Goal: Task Accomplishment & Management: Manage account settings

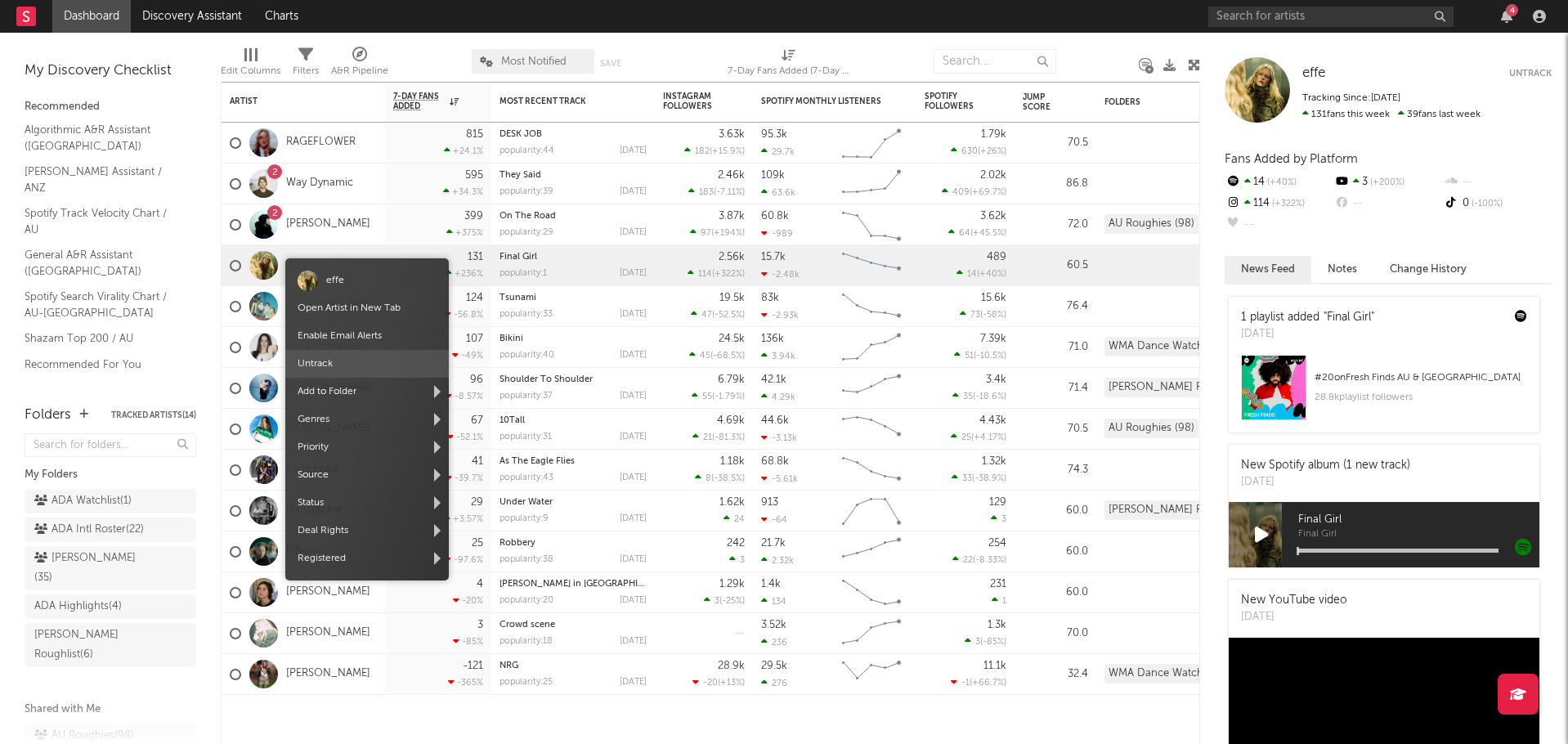
click at [336, 350] on span "Untrack" at bounding box center [367, 364] width 163 height 28
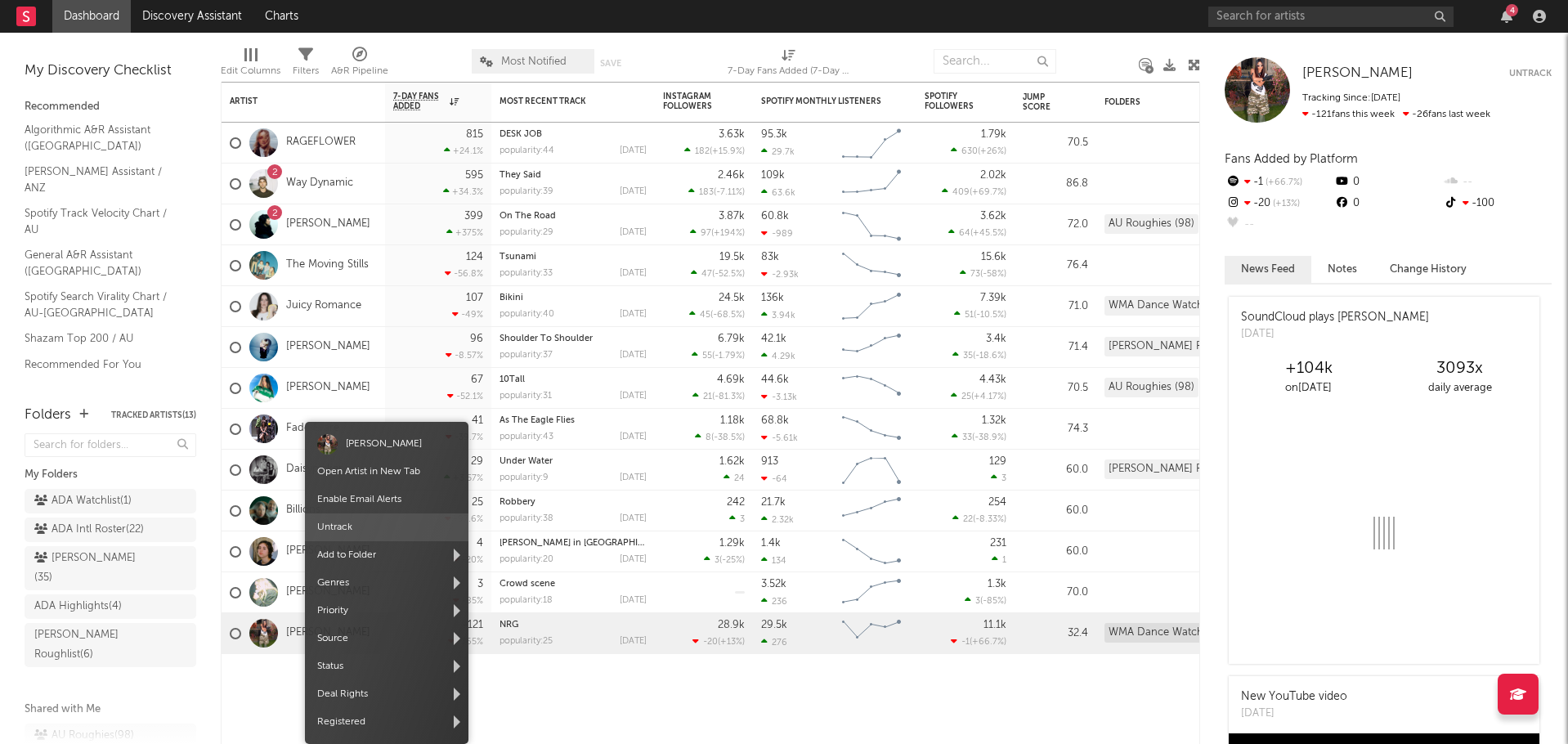
click at [376, 527] on span "Untrack" at bounding box center [387, 527] width 163 height 28
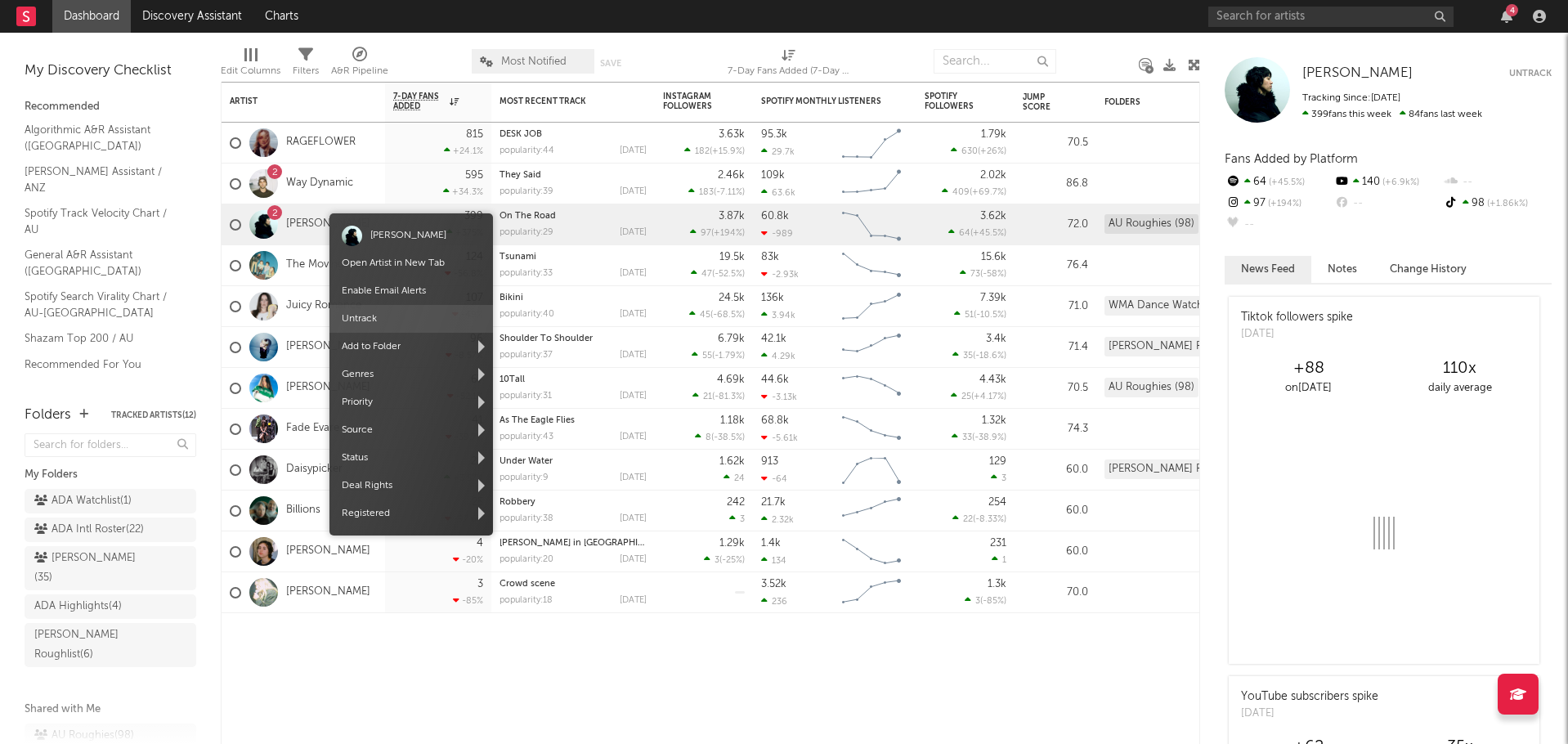
click at [380, 311] on span "Untrack" at bounding box center [411, 319] width 163 height 28
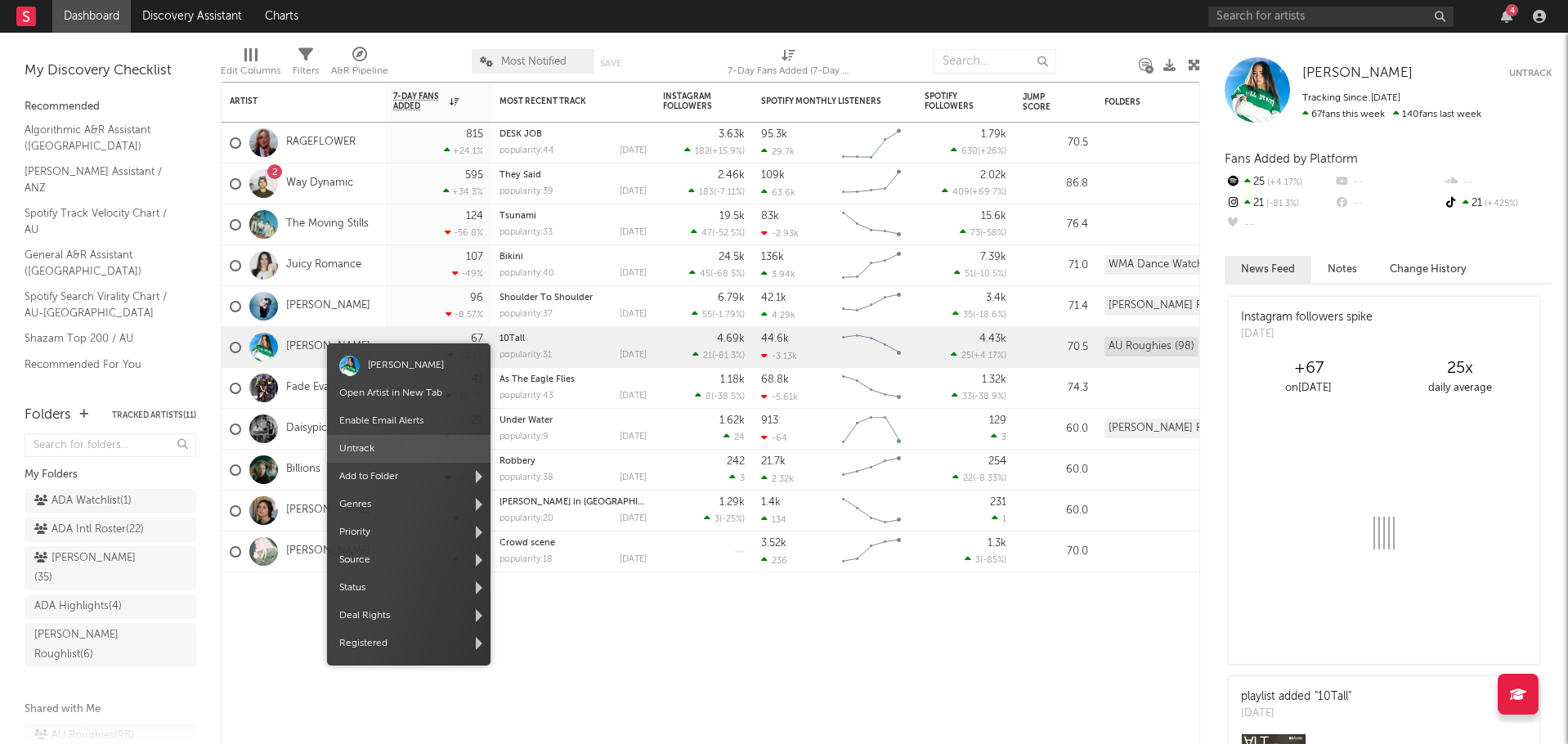
click at [371, 450] on span "Untrack" at bounding box center [409, 449] width 163 height 28
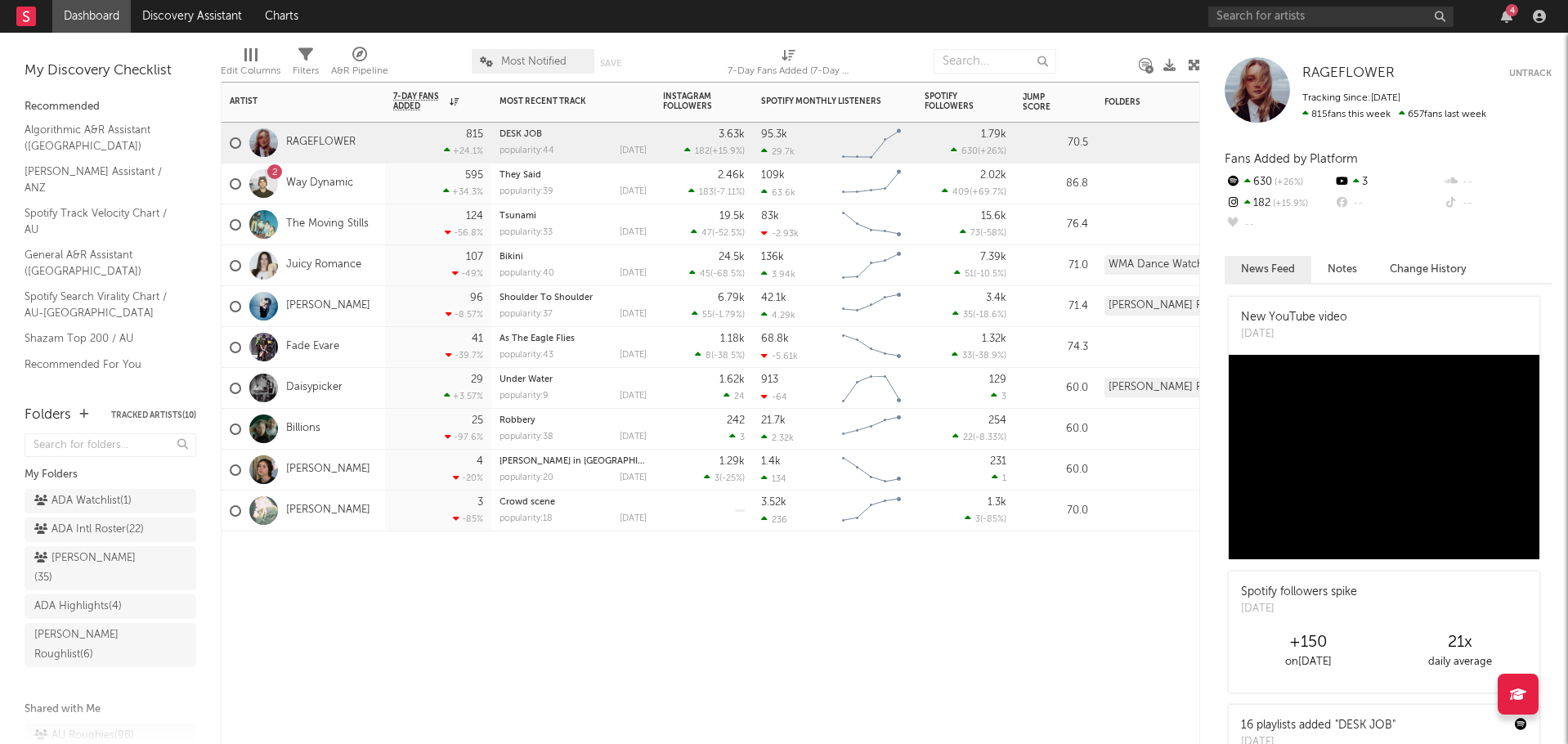
click at [442, 569] on div at bounding box center [438, 555] width 106 height 49
click at [1192, 66] on icon at bounding box center [1193, 65] width 12 height 12
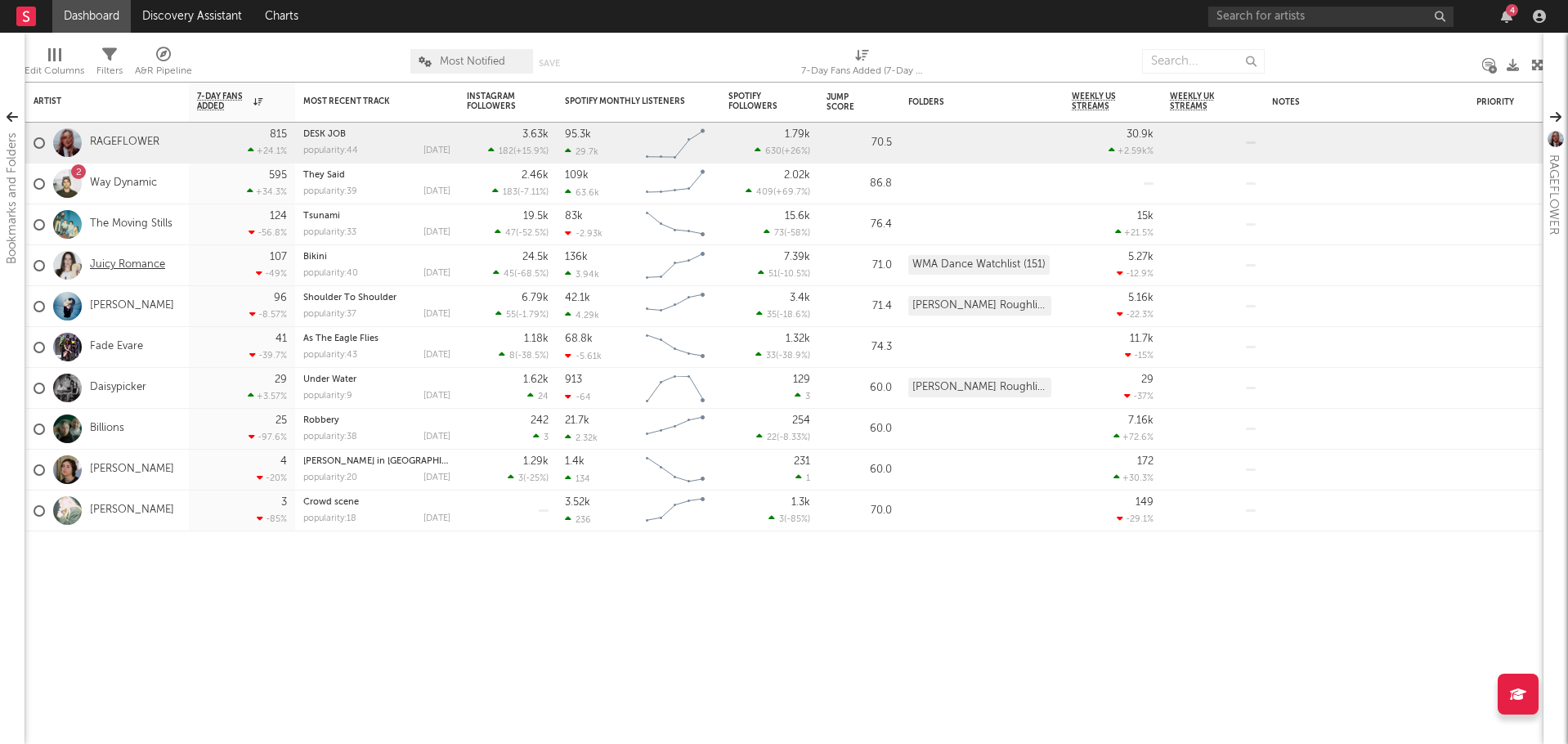
click at [129, 261] on link "Juicy Romance" at bounding box center [128, 265] width 75 height 14
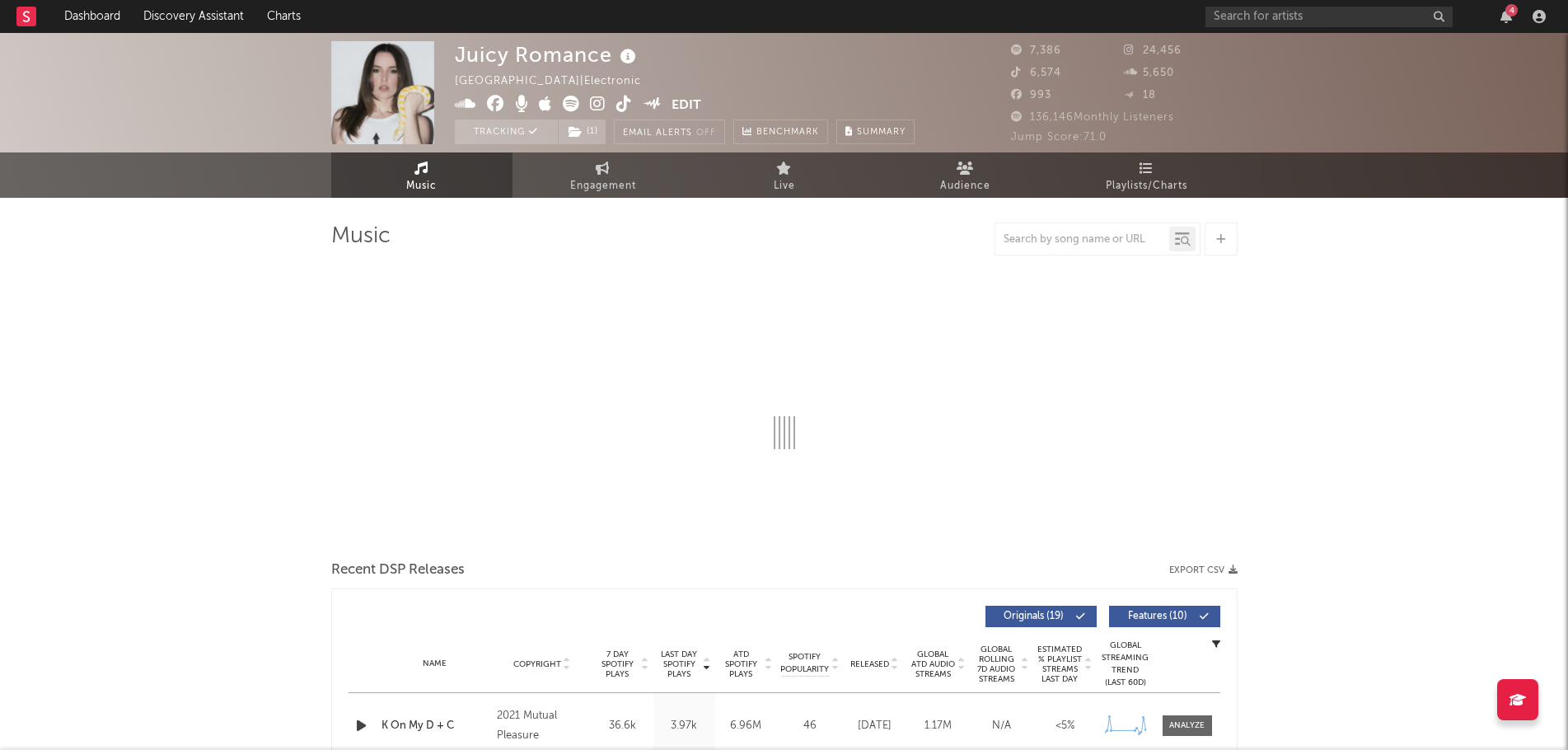
select select "1w"
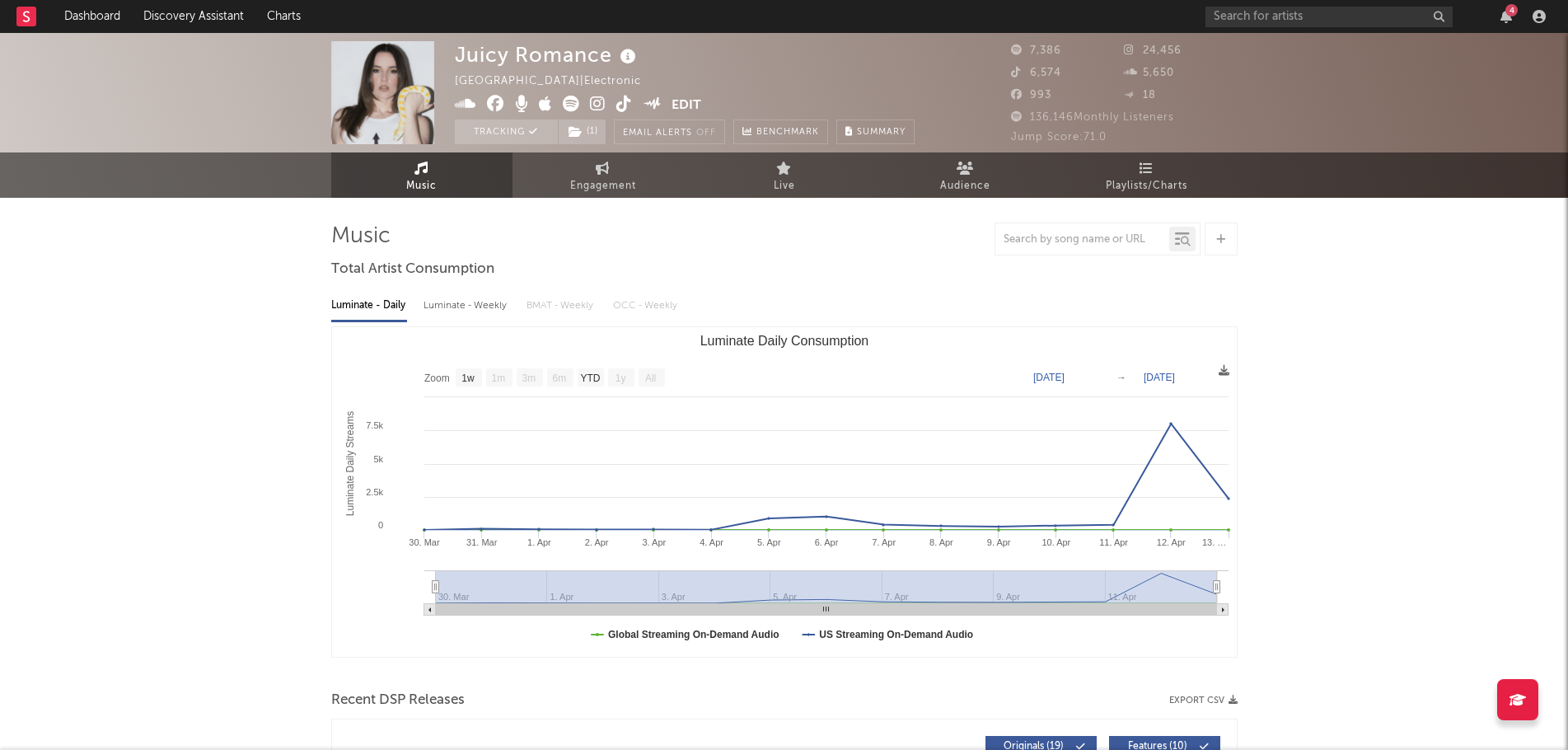
click at [134, 66] on div "Juicy Romance Australia | Electronic Edit Tracking ( 1 ) Email Alerts Off Bench…" at bounding box center [784, 93] width 1568 height 119
click at [569, 100] on icon at bounding box center [570, 103] width 16 height 16
click at [27, 15] on rect at bounding box center [26, 16] width 20 height 20
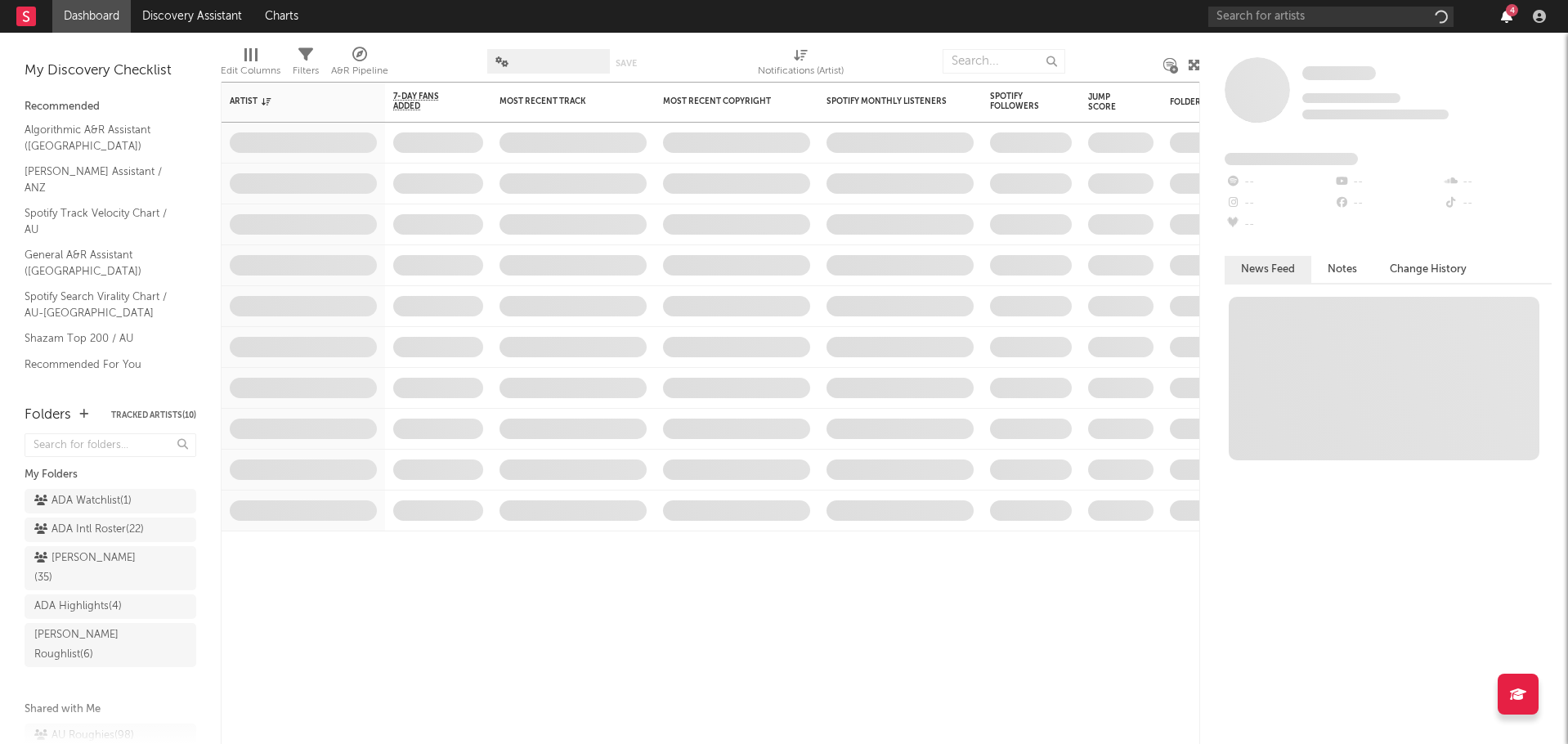
click at [1500, 16] on icon "button" at bounding box center [1506, 16] width 11 height 13
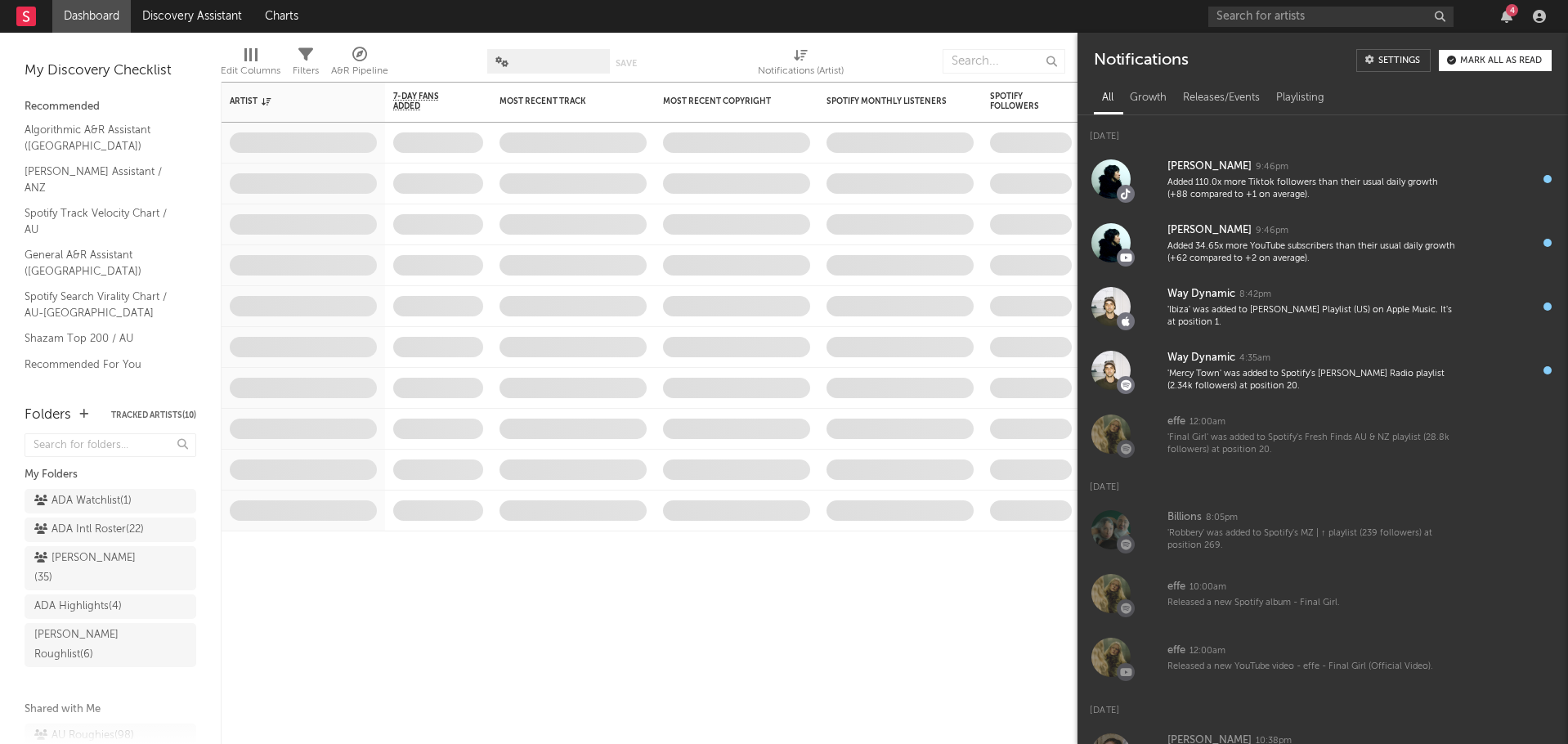
click at [1450, 56] on icon "button" at bounding box center [1452, 61] width 9 height 9
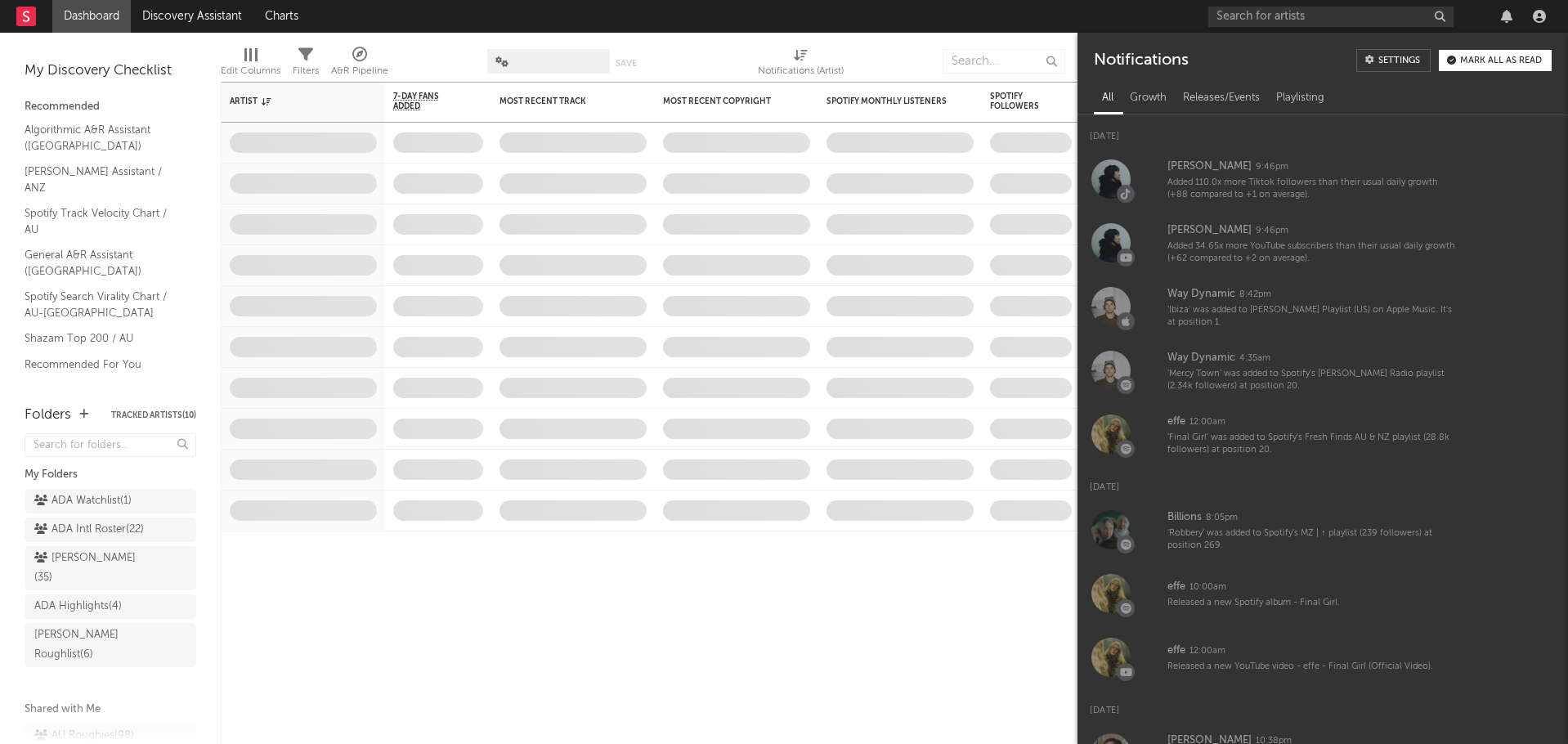
click at [949, 30] on nav "Dashboard Discovery Assistant Charts" at bounding box center [784, 16] width 1568 height 33
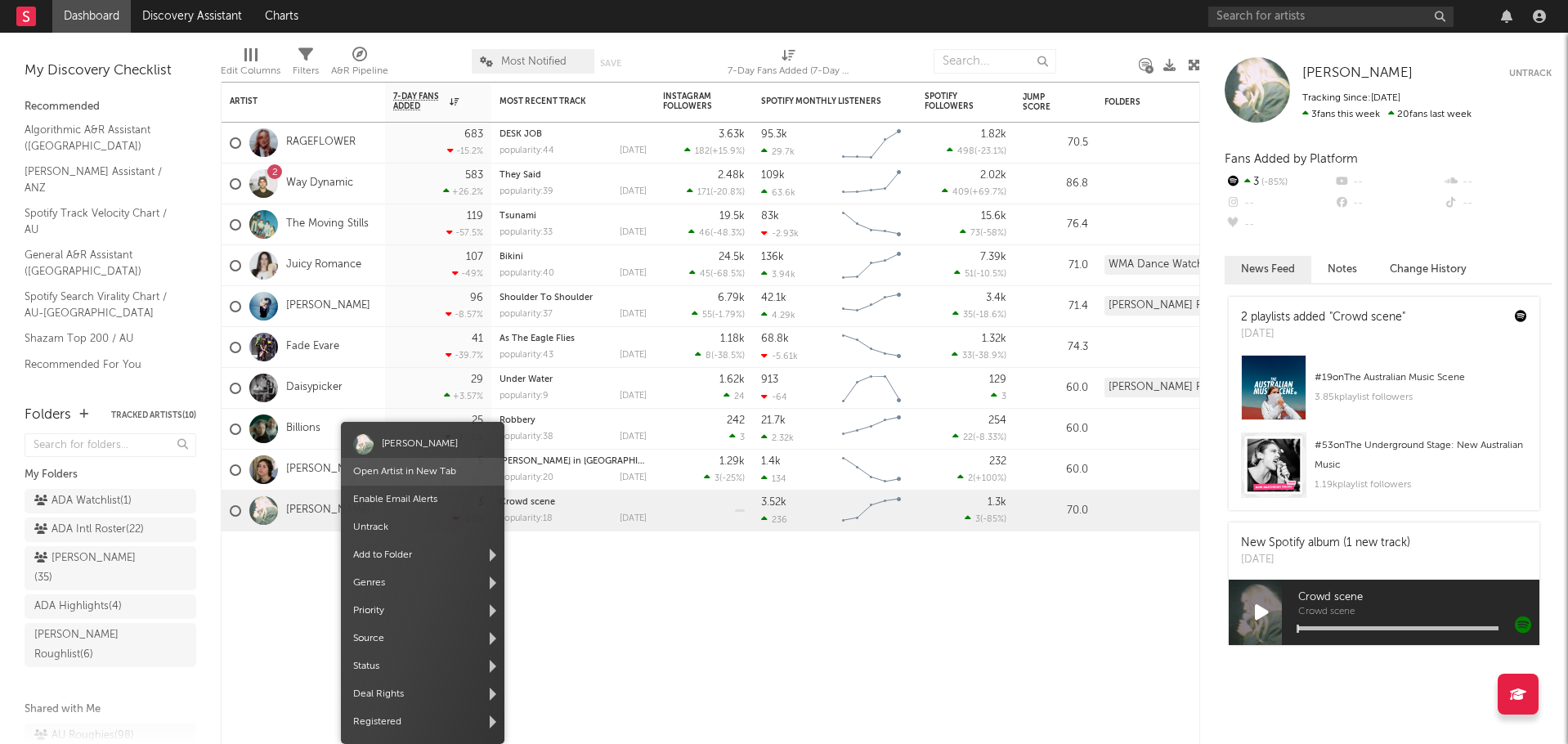
click at [388, 467] on link "Open Artist in New Tab" at bounding box center [405, 472] width 103 height 9
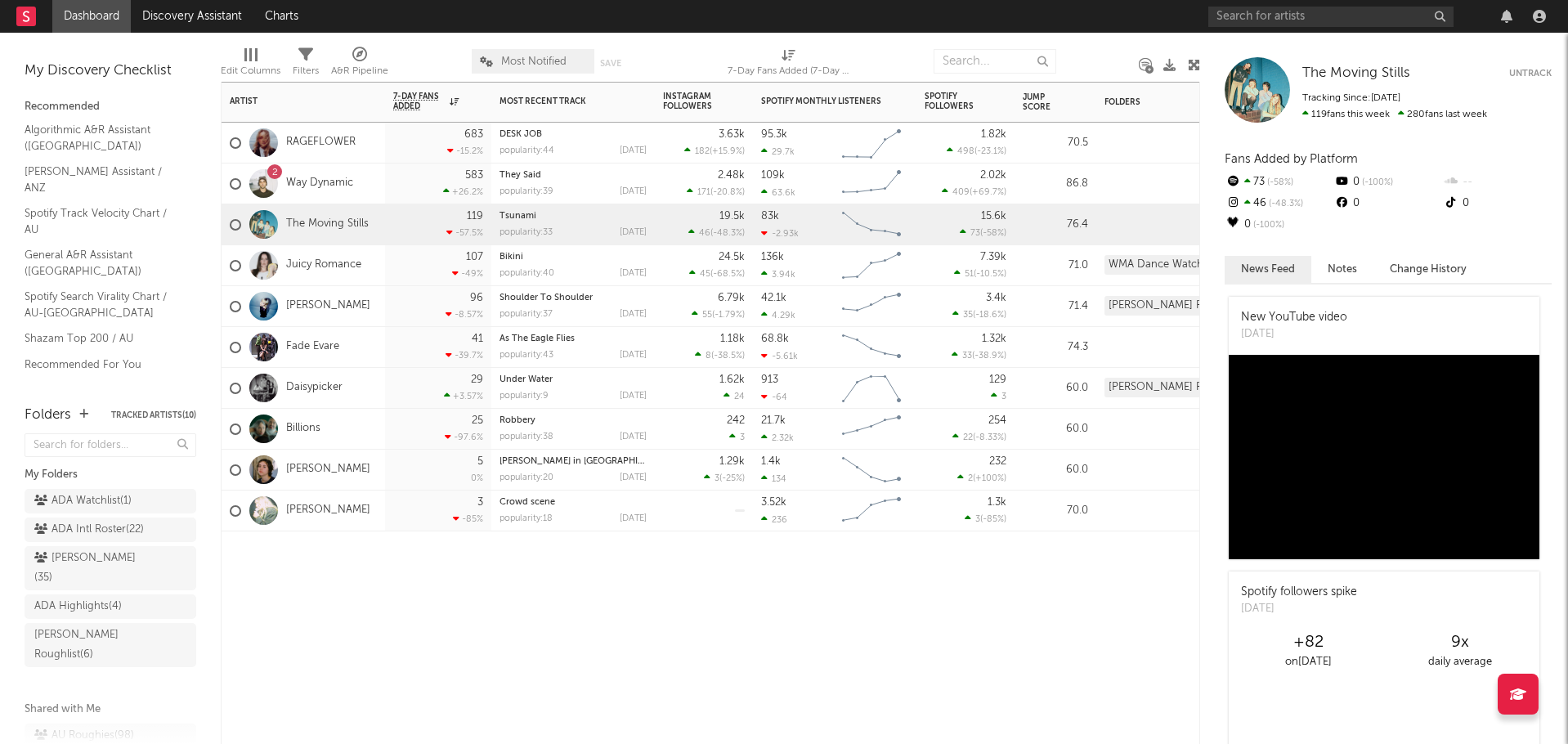
click at [318, 211] on div "The Moving Stills" at bounding box center [299, 225] width 139 height 47
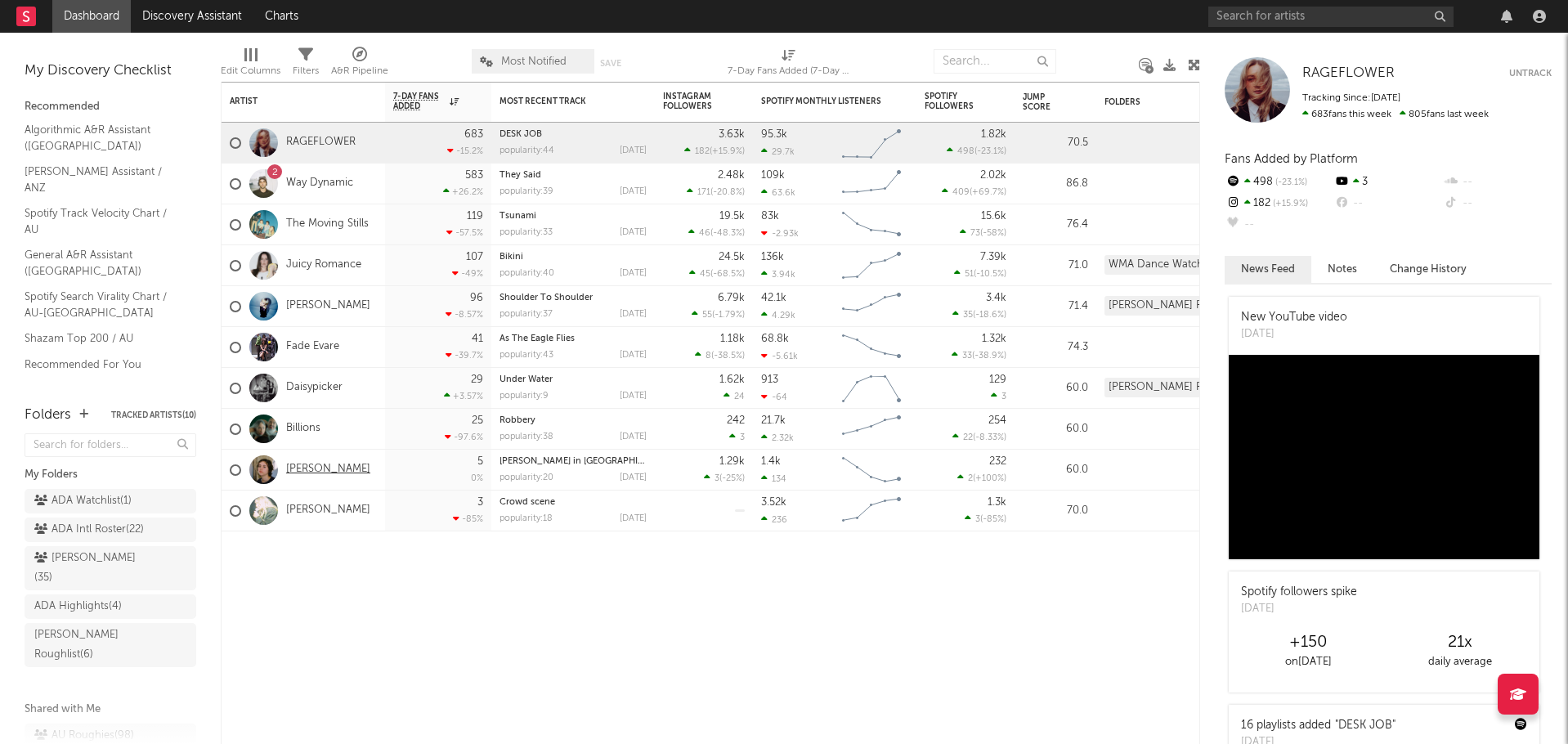
click at [311, 465] on link "[PERSON_NAME]" at bounding box center [328, 469] width 85 height 14
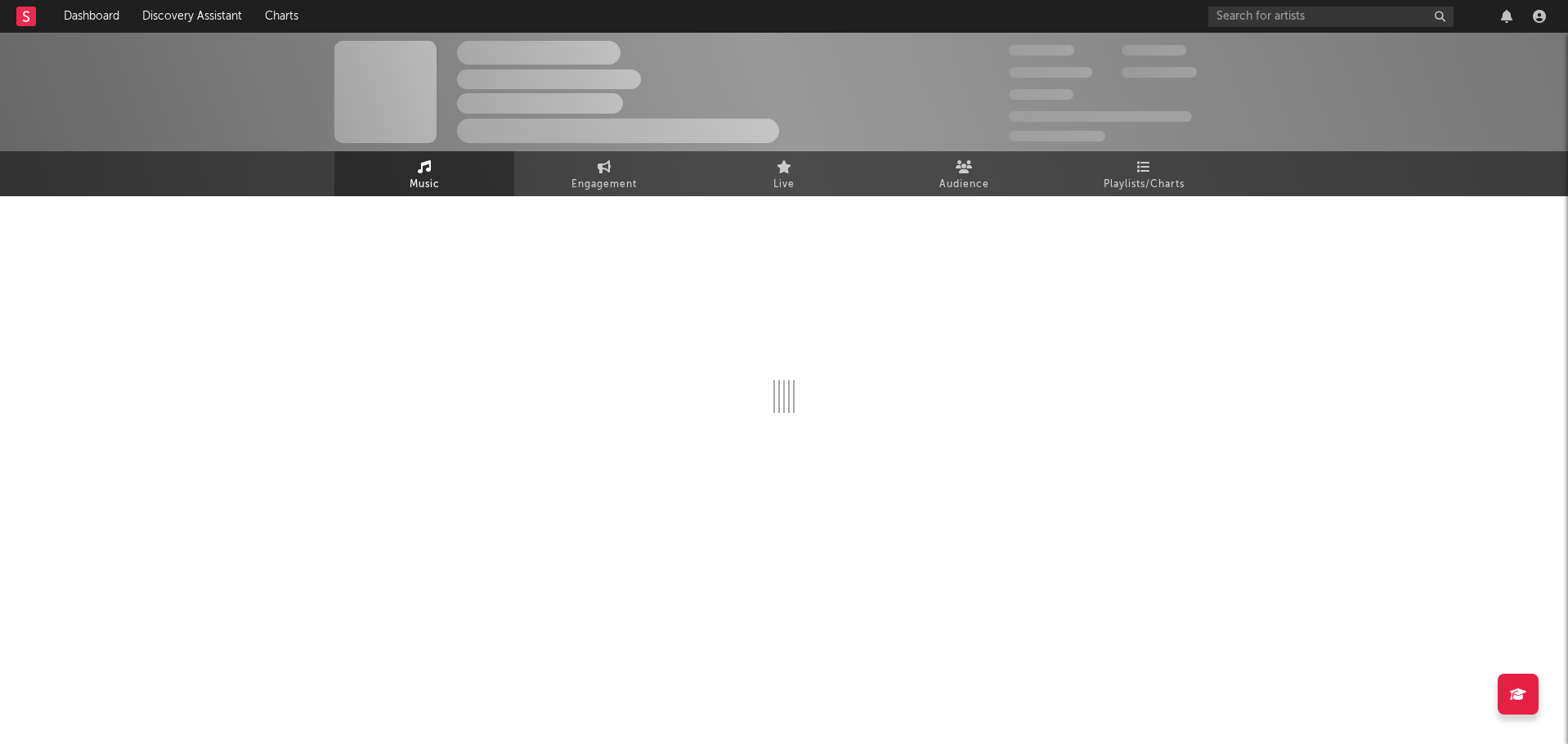
select select "1w"
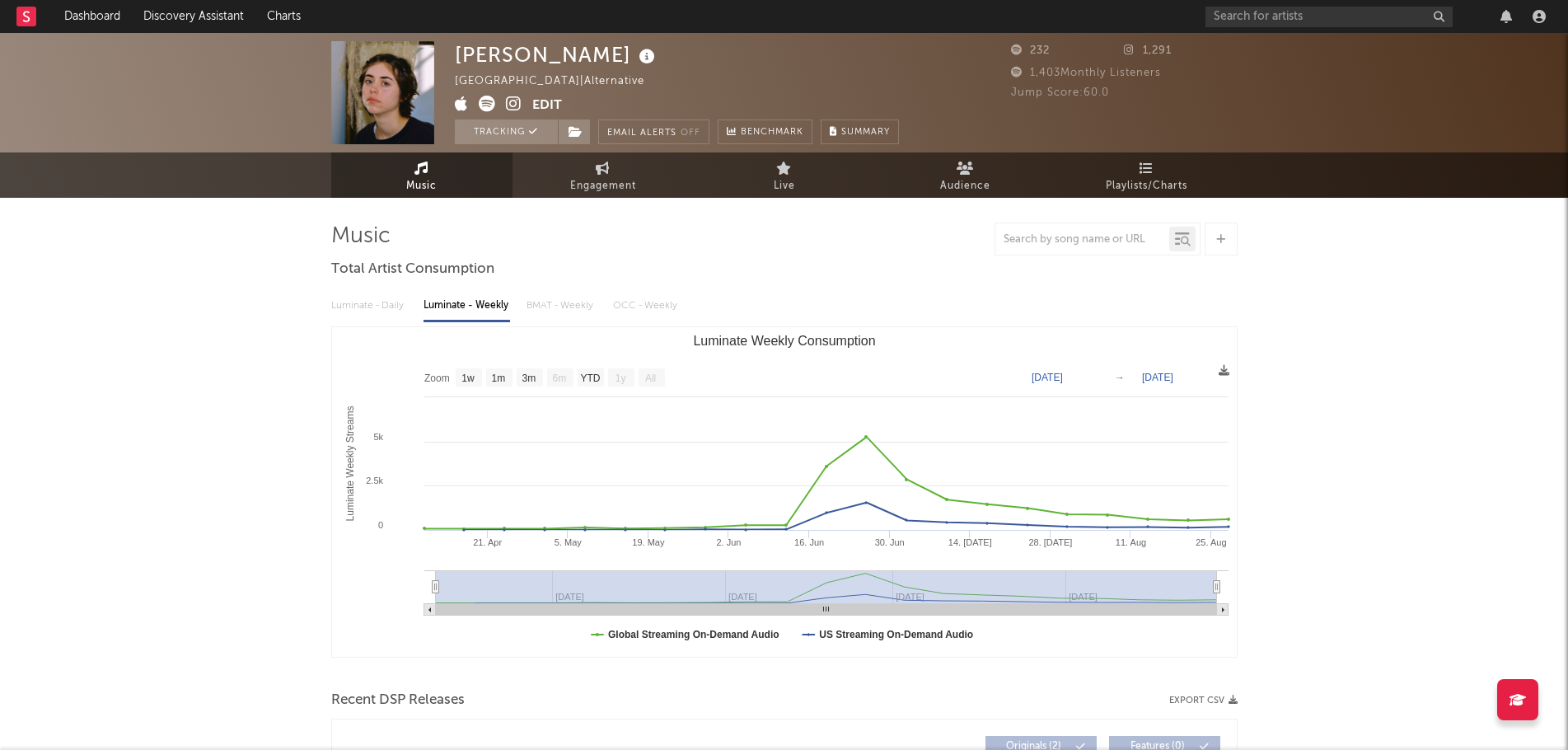
click at [483, 99] on icon at bounding box center [486, 103] width 16 height 16
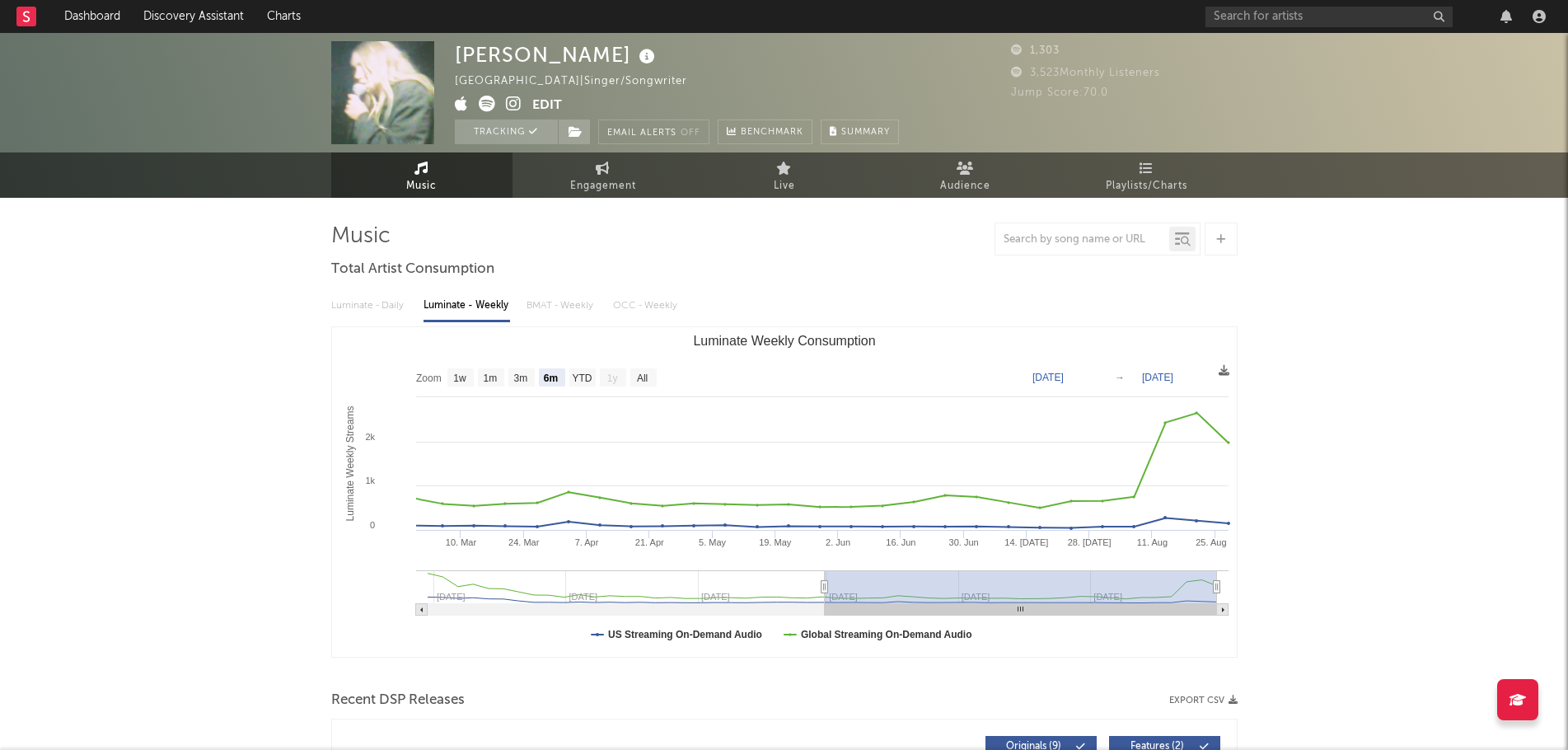
select select "6m"
click at [478, 106] on icon at bounding box center [486, 103] width 16 height 16
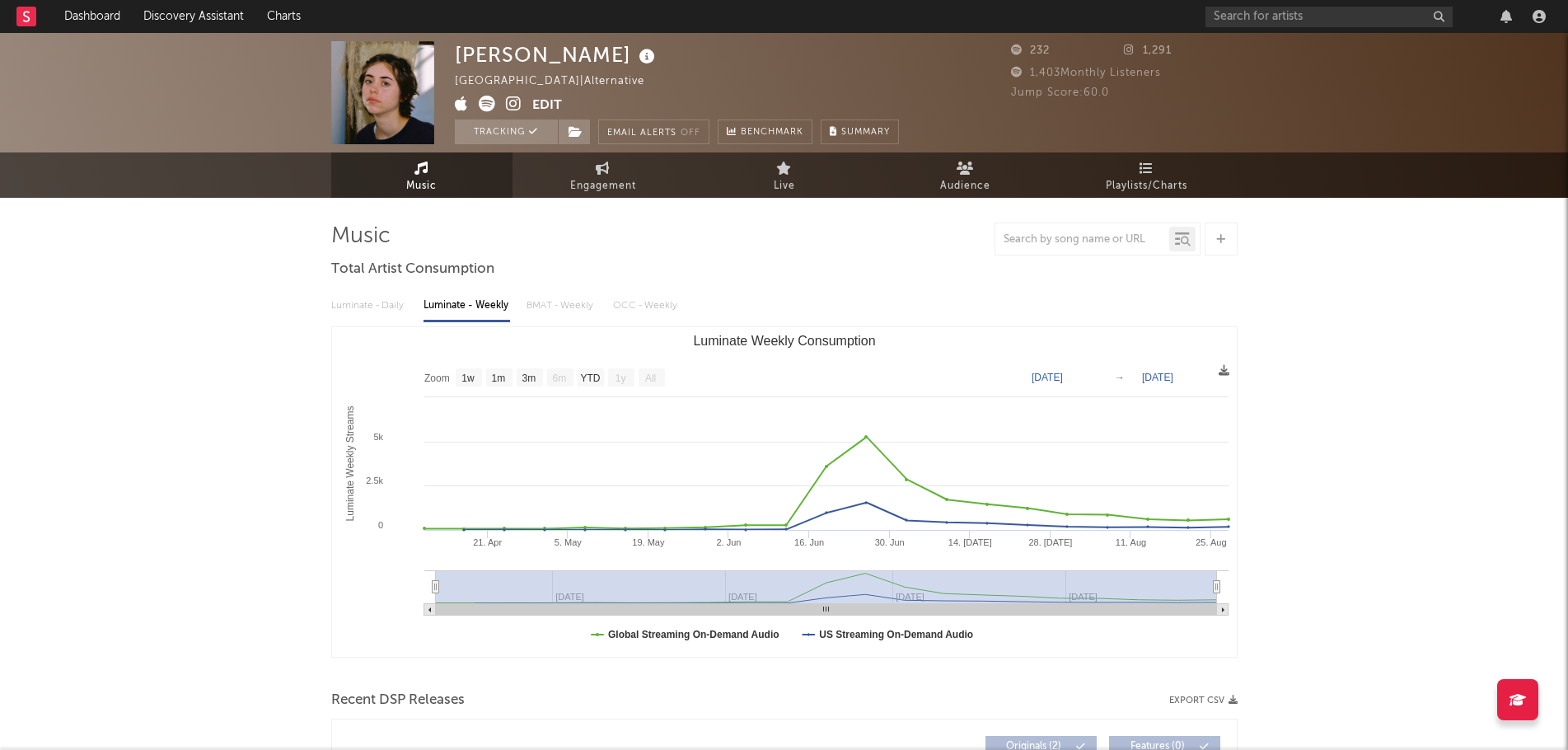
select select "1w"
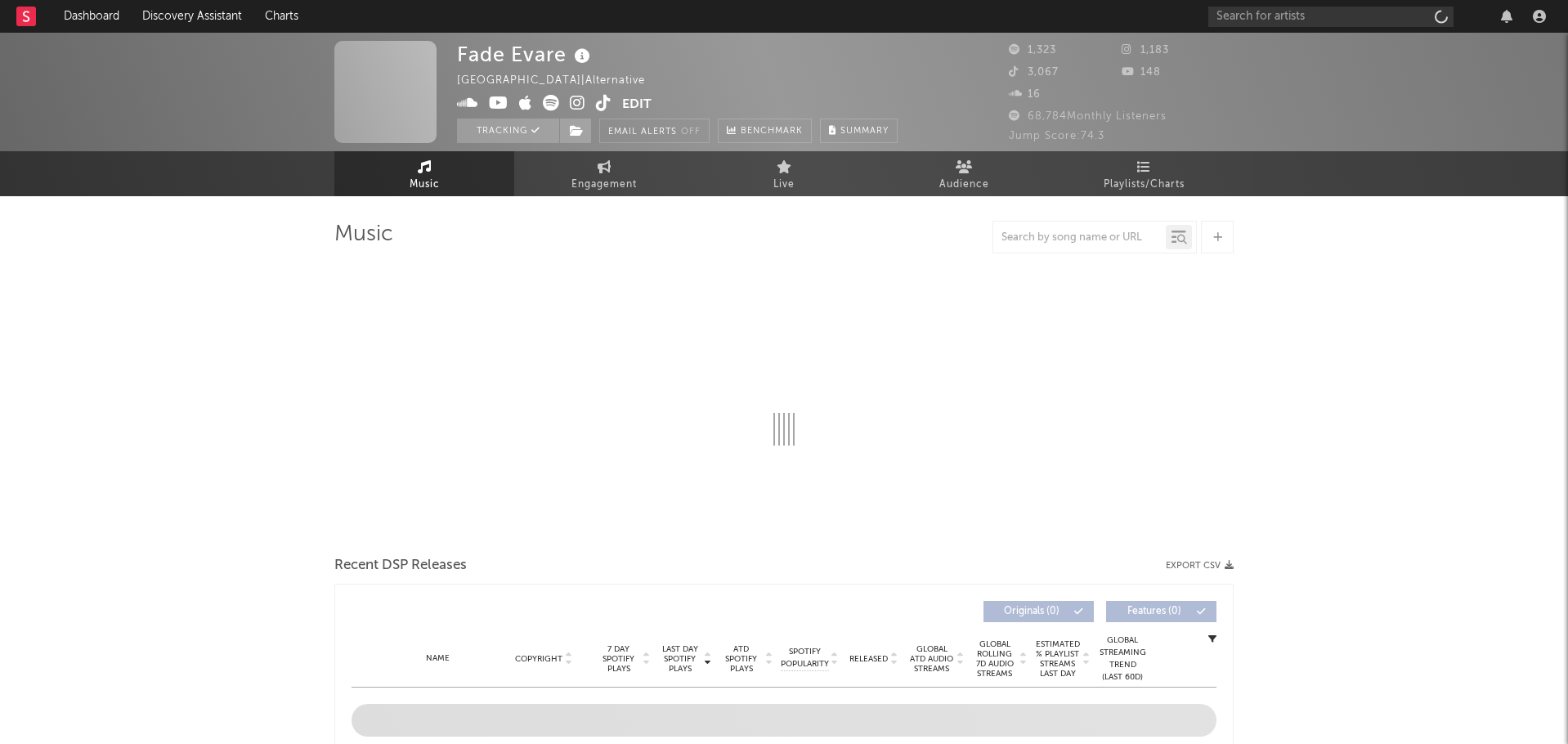
select select "1w"
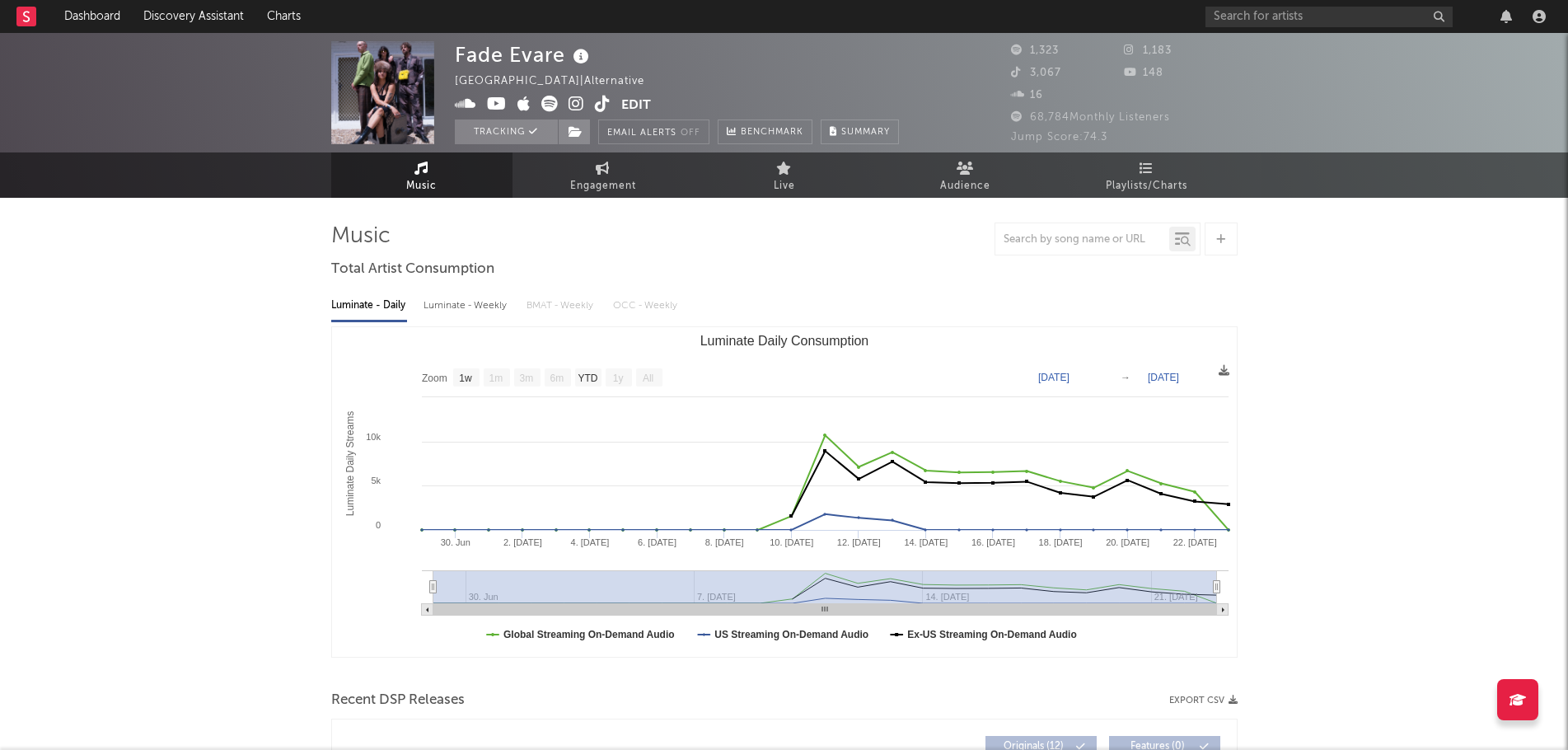
click at [555, 100] on icon at bounding box center [549, 103] width 16 height 16
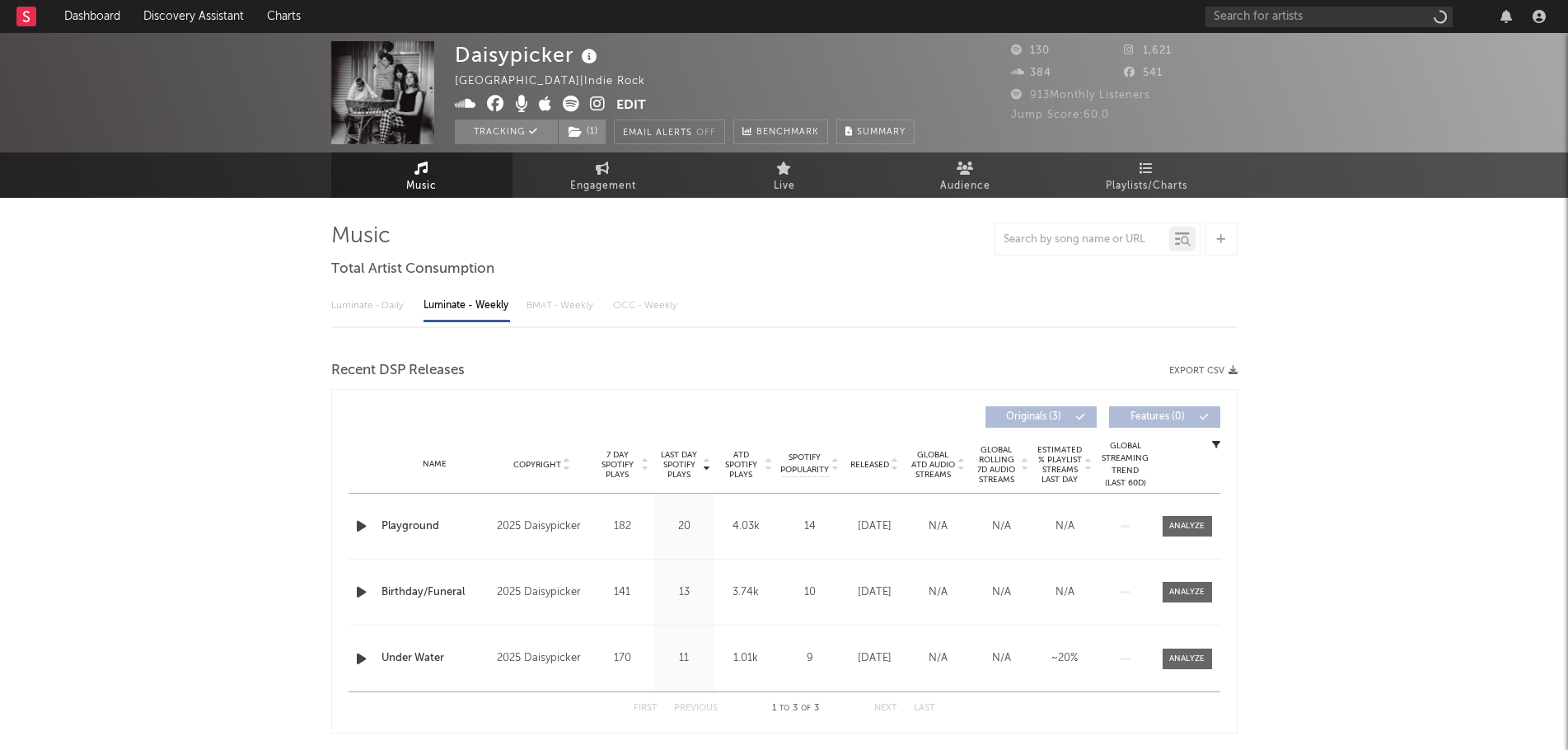
select select "1w"
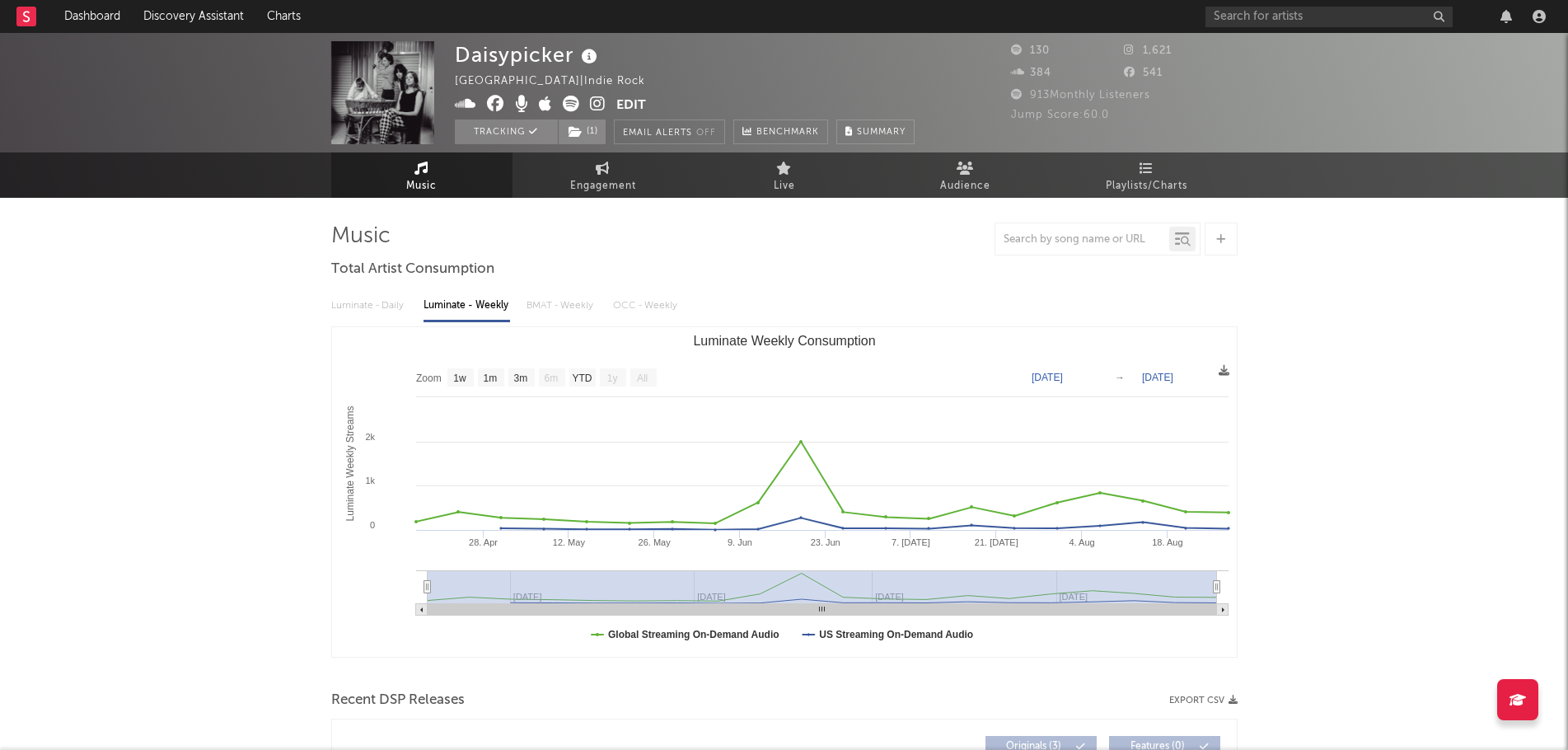
click at [562, 102] on icon at bounding box center [570, 103] width 16 height 16
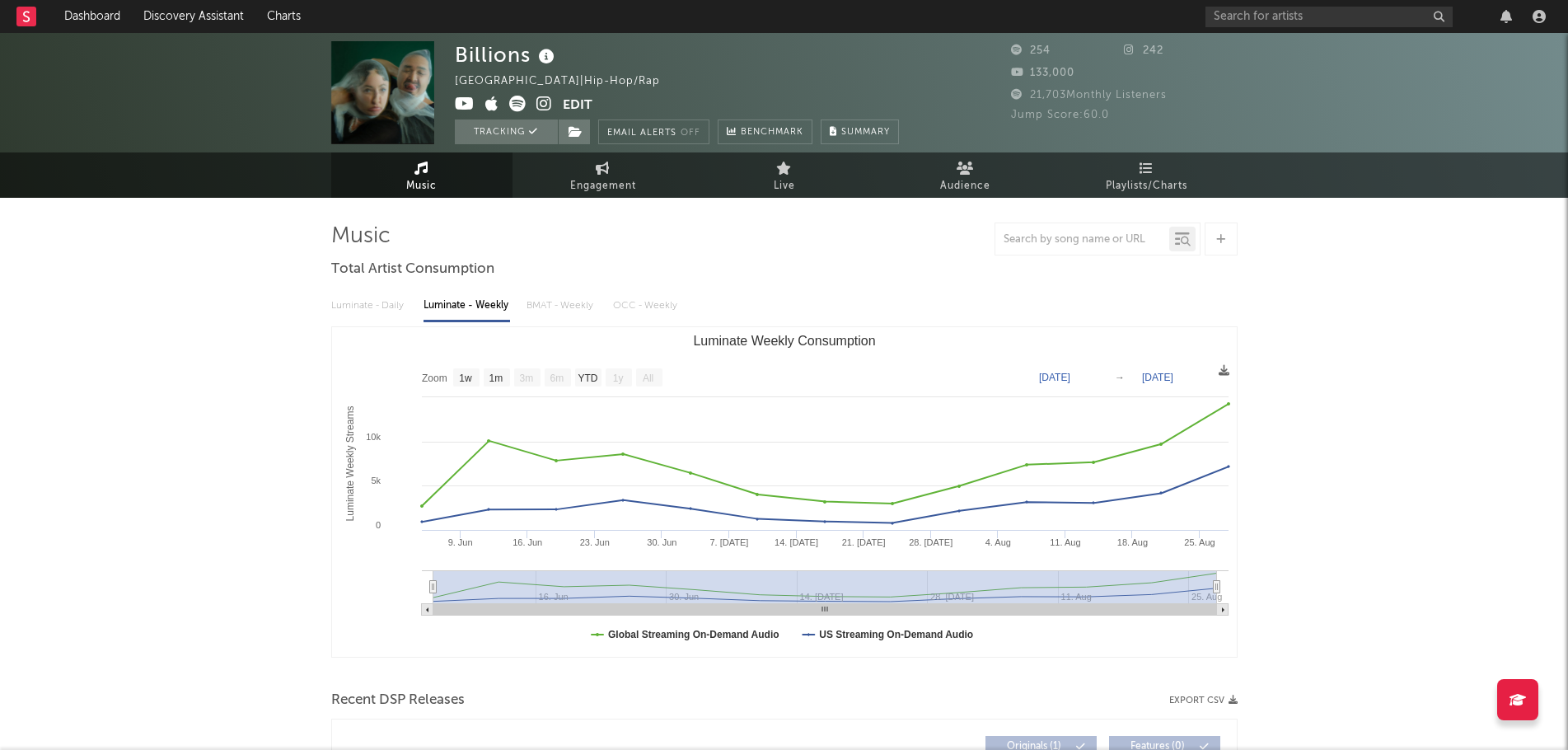
select select "1w"
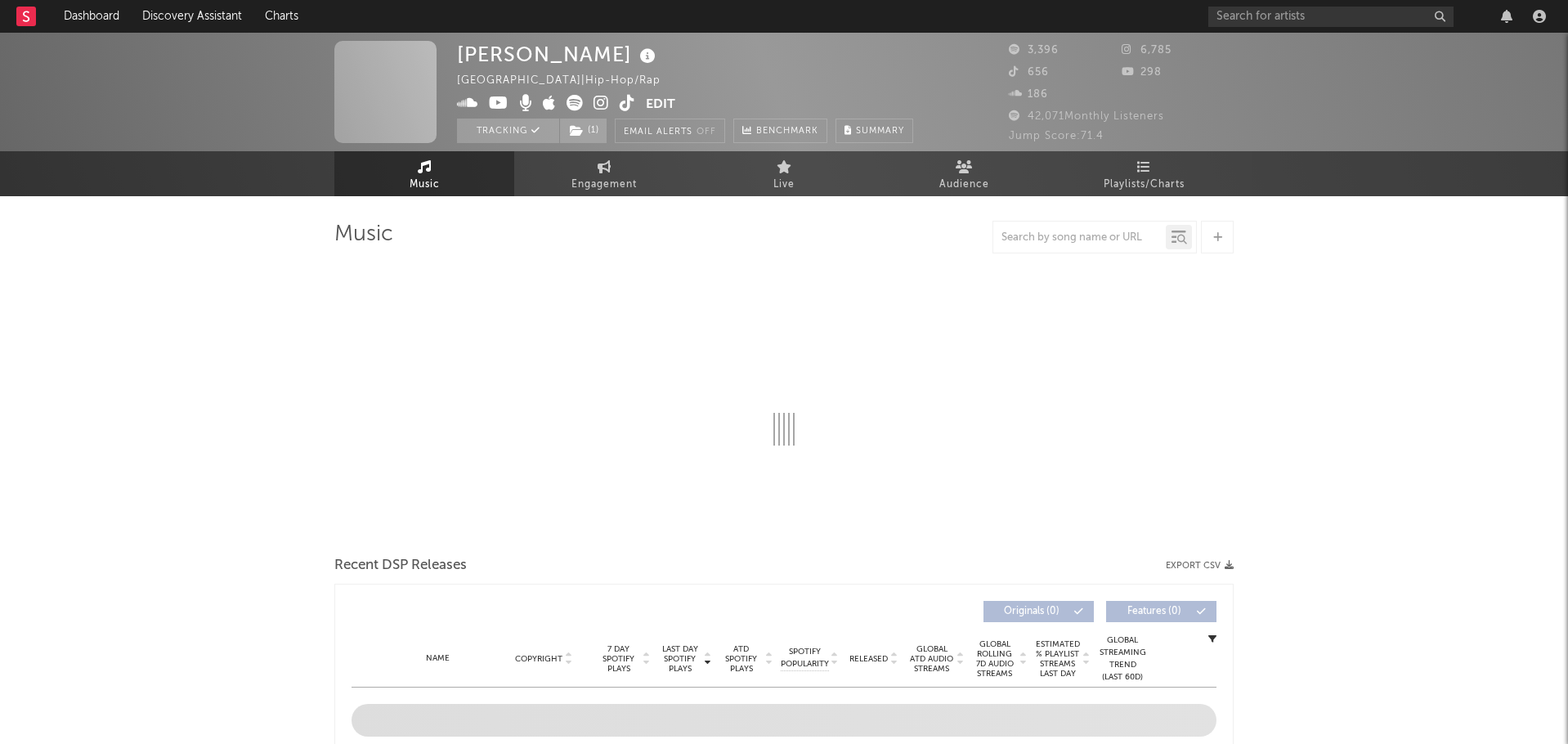
select select "6m"
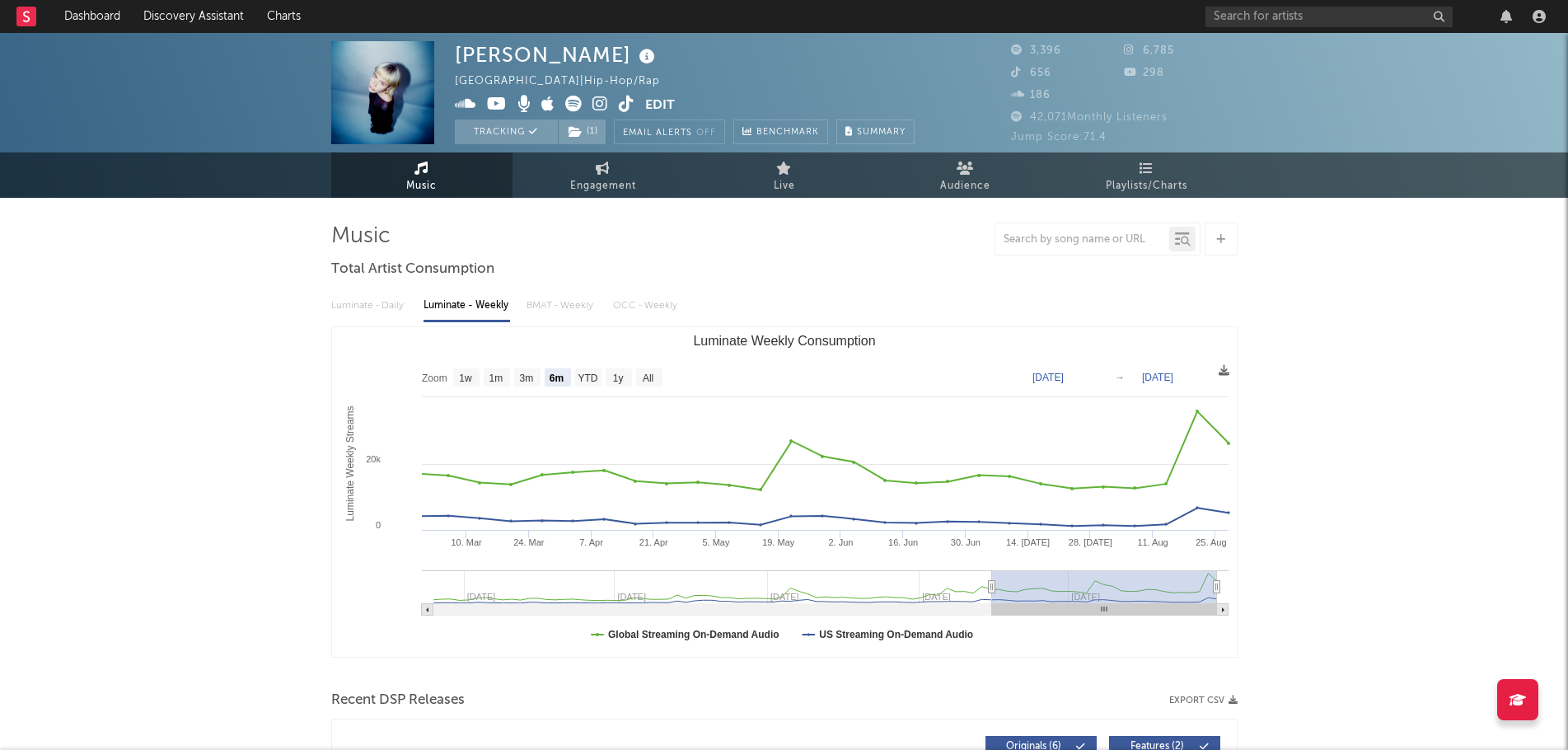
click at [569, 104] on icon at bounding box center [573, 103] width 16 height 16
click at [905, 63] on div "Ullah Australia | Hip-Hop/Rap Edit Tracking ( 1 ) Email Alerts Off Benchmark Su…" at bounding box center [684, 92] width 459 height 103
click at [660, 107] on button "Edit" at bounding box center [659, 106] width 29 height 21
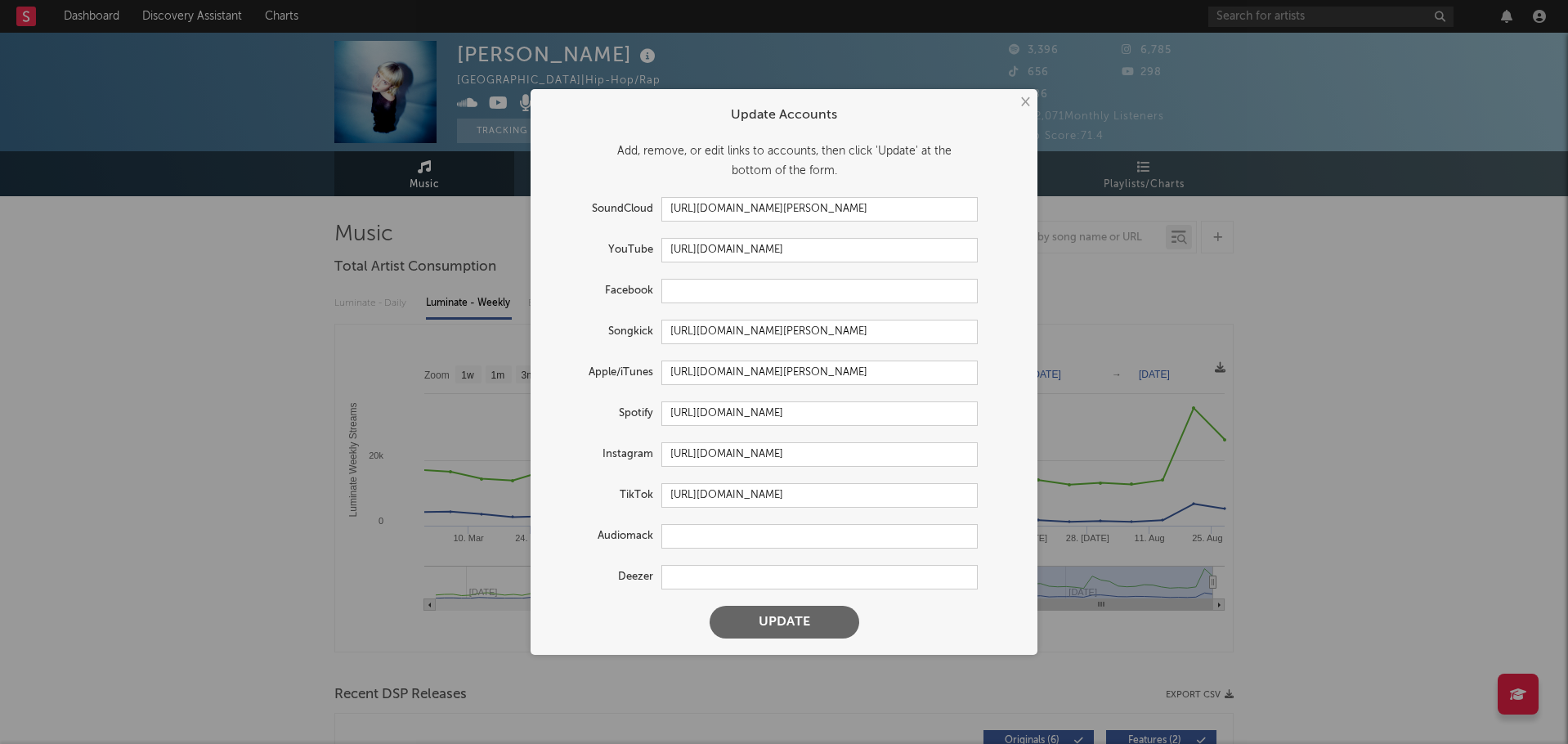
click at [828, 163] on div "Add, remove, or edit links to accounts, then click 'Update' at the bottom of th…" at bounding box center [784, 162] width 474 height 39
click at [1020, 98] on button "×" at bounding box center [1024, 101] width 18 height 18
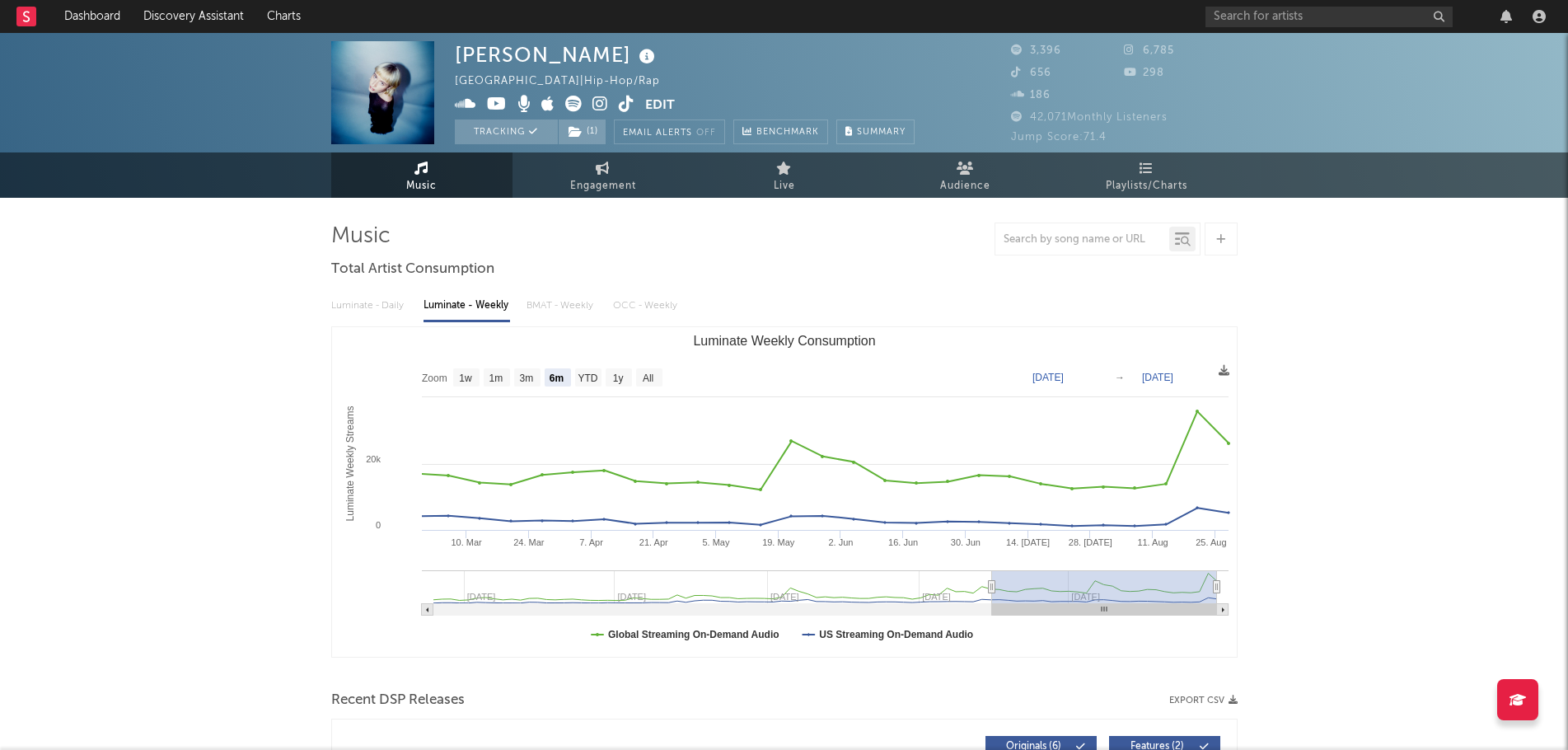
click at [853, 80] on div "Ullah Australia | Hip-Hop/Rap Edit Tracking ( 1 ) Email Alerts Off Benchmark Su…" at bounding box center [684, 92] width 459 height 103
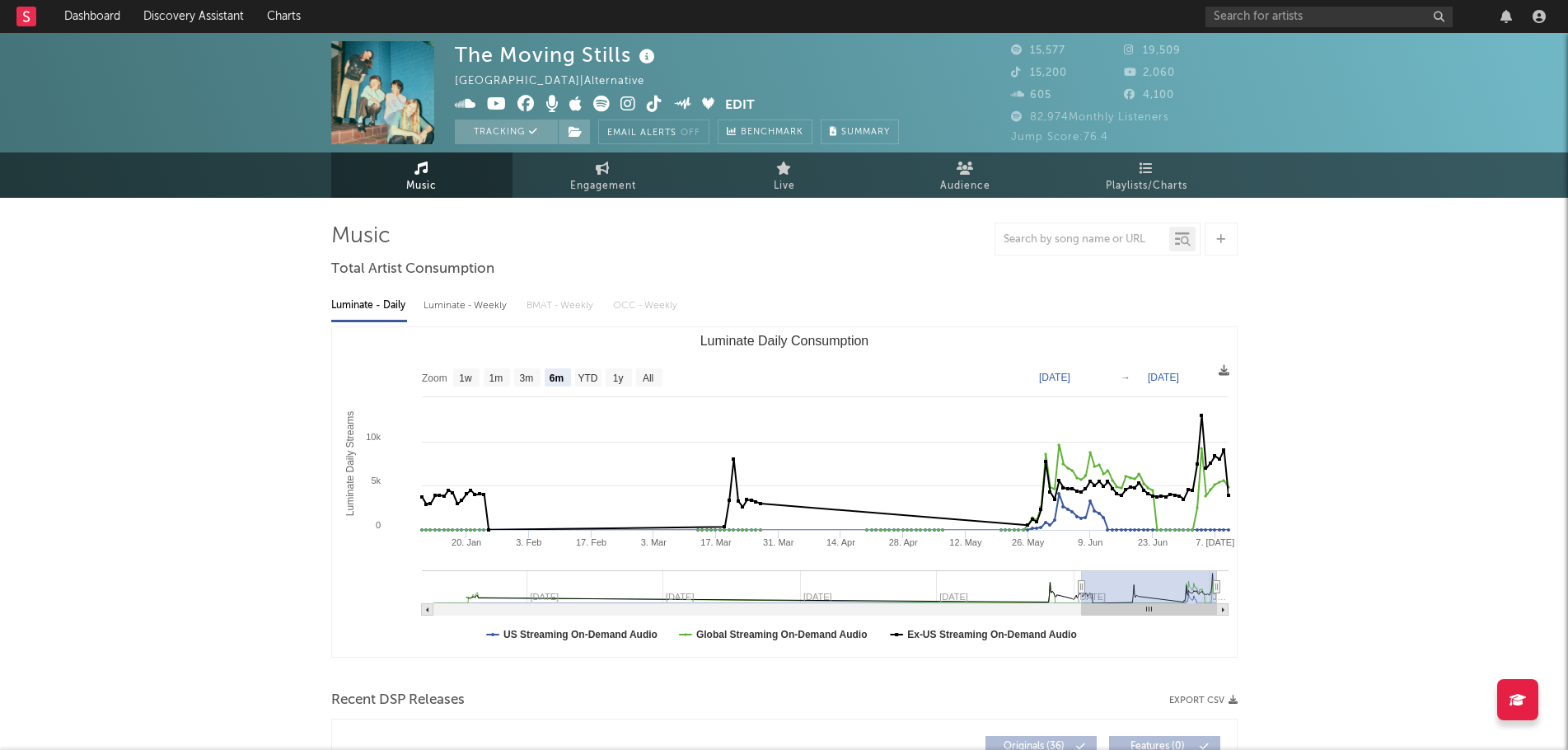
select select "6m"
click at [603, 103] on icon at bounding box center [600, 103] width 16 height 16
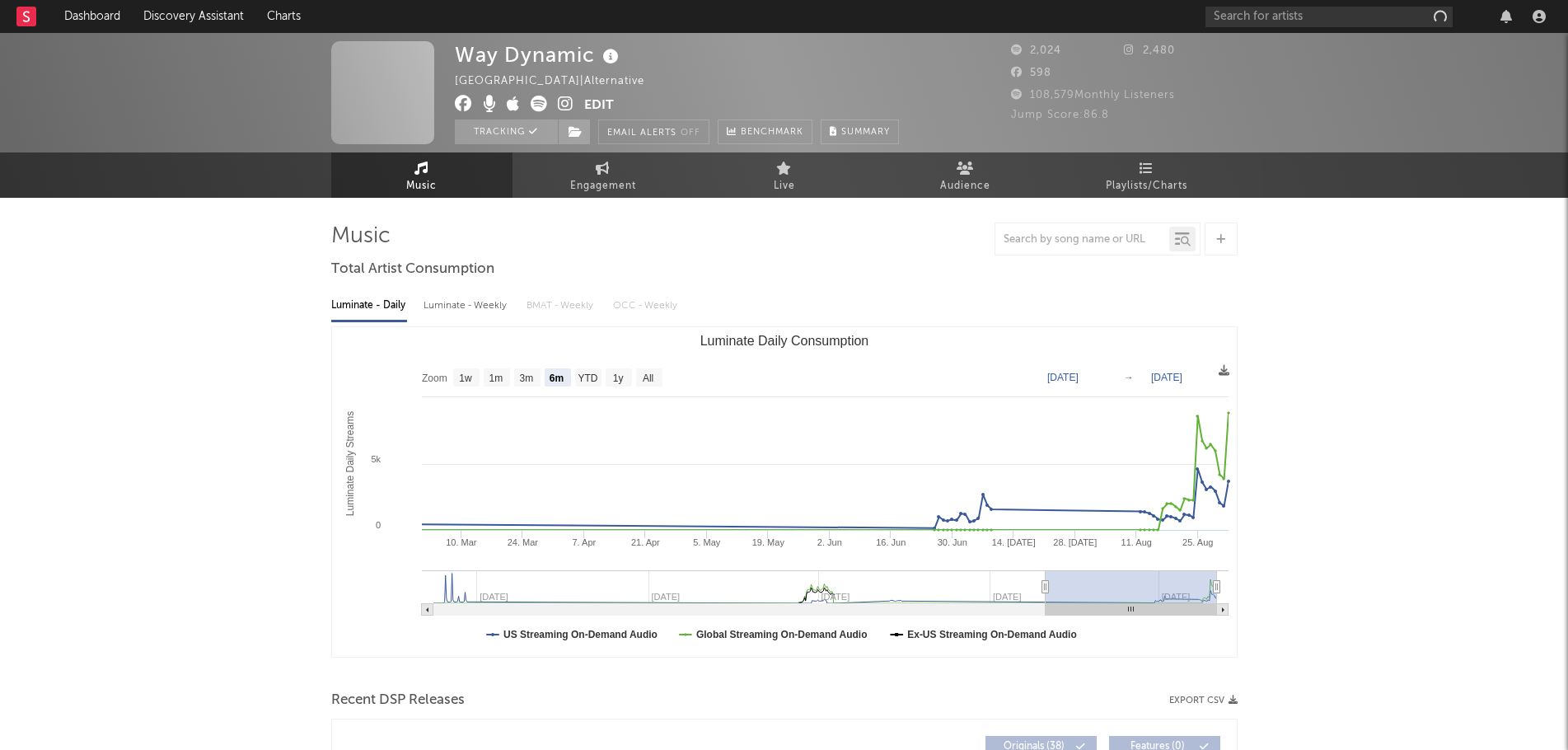
select select "6m"
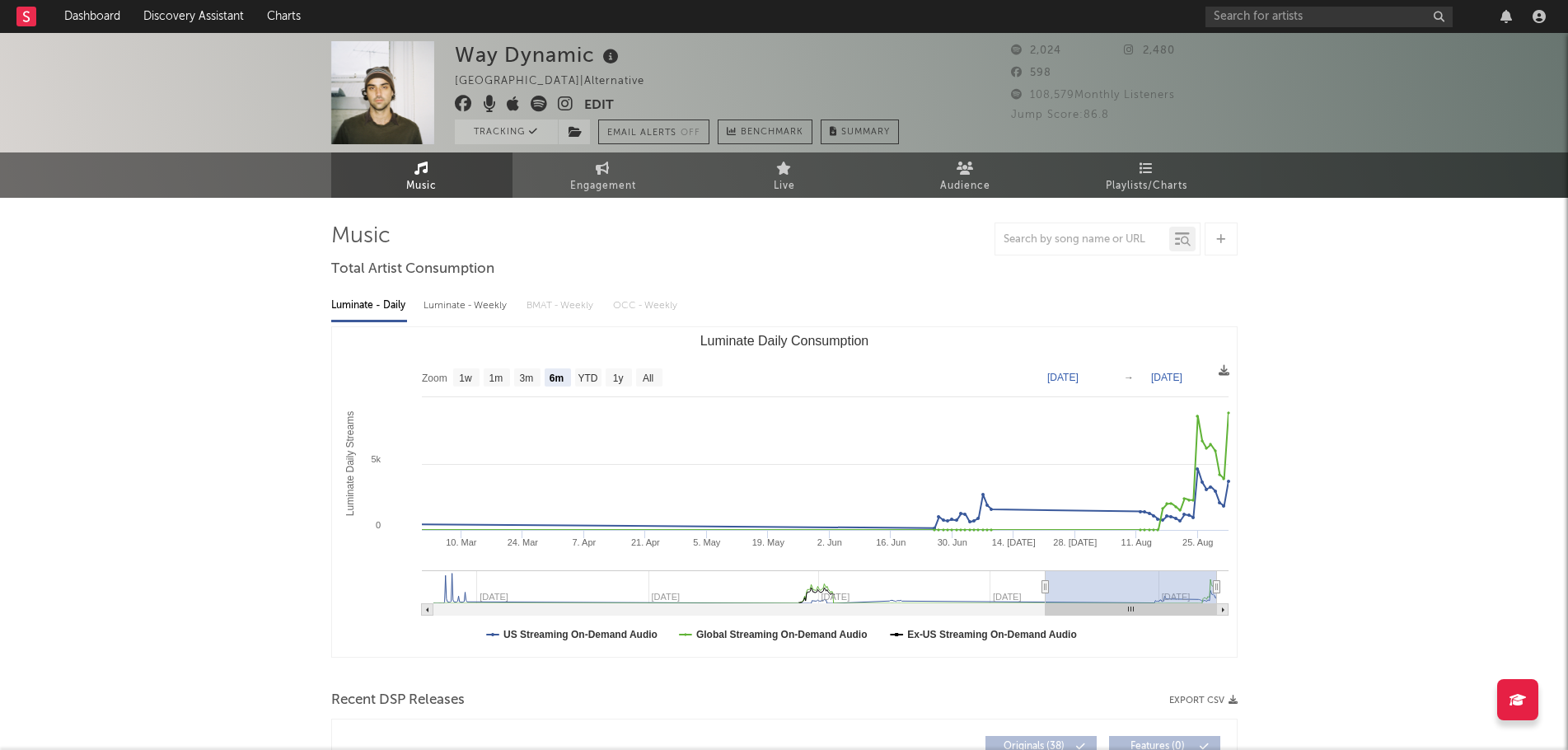
click at [533, 97] on icon at bounding box center [538, 103] width 16 height 16
click at [252, 86] on div "Way Dynamic Australia | Alternative Edit Tracking Email Alerts Off Benchmark Su…" at bounding box center [784, 93] width 1568 height 119
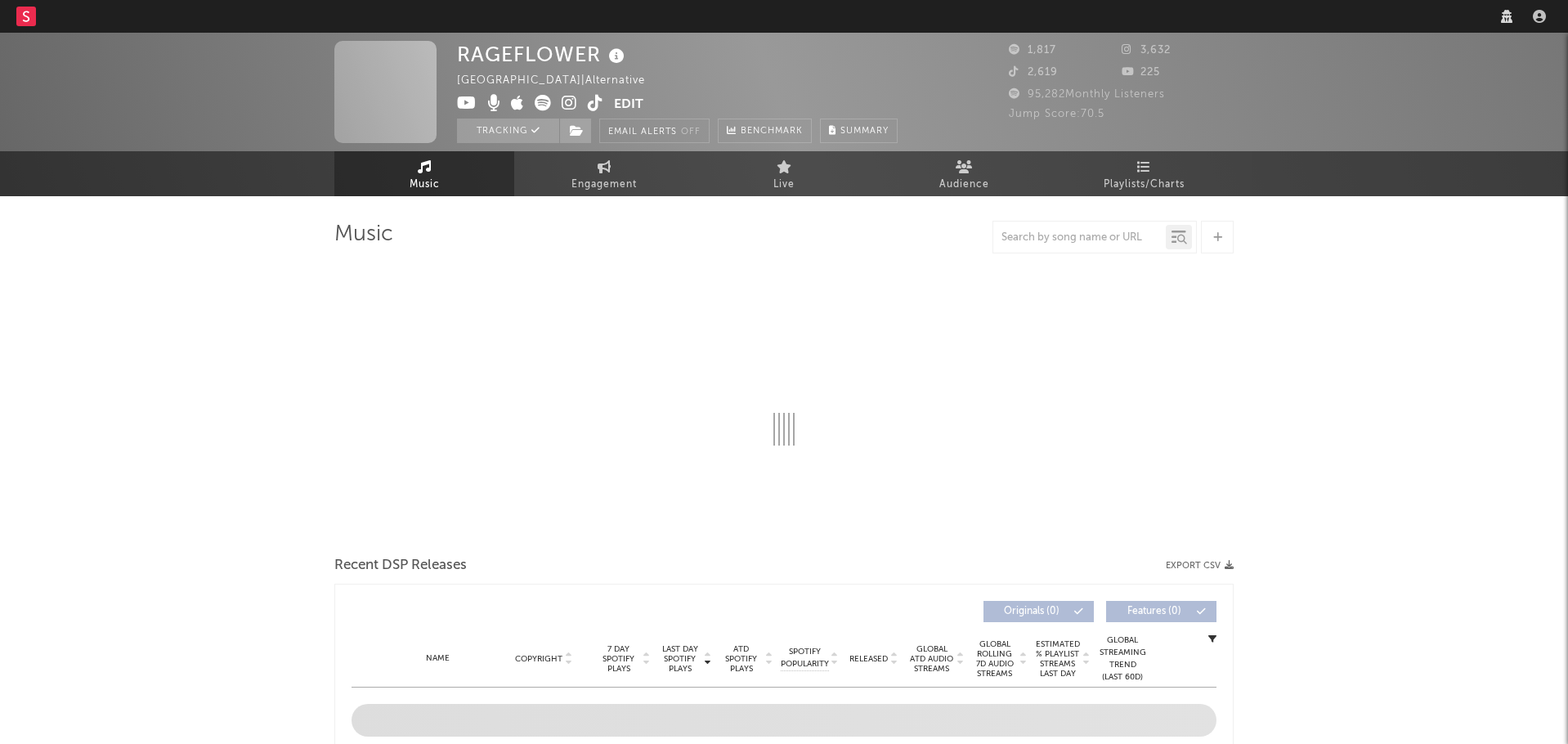
select select "1w"
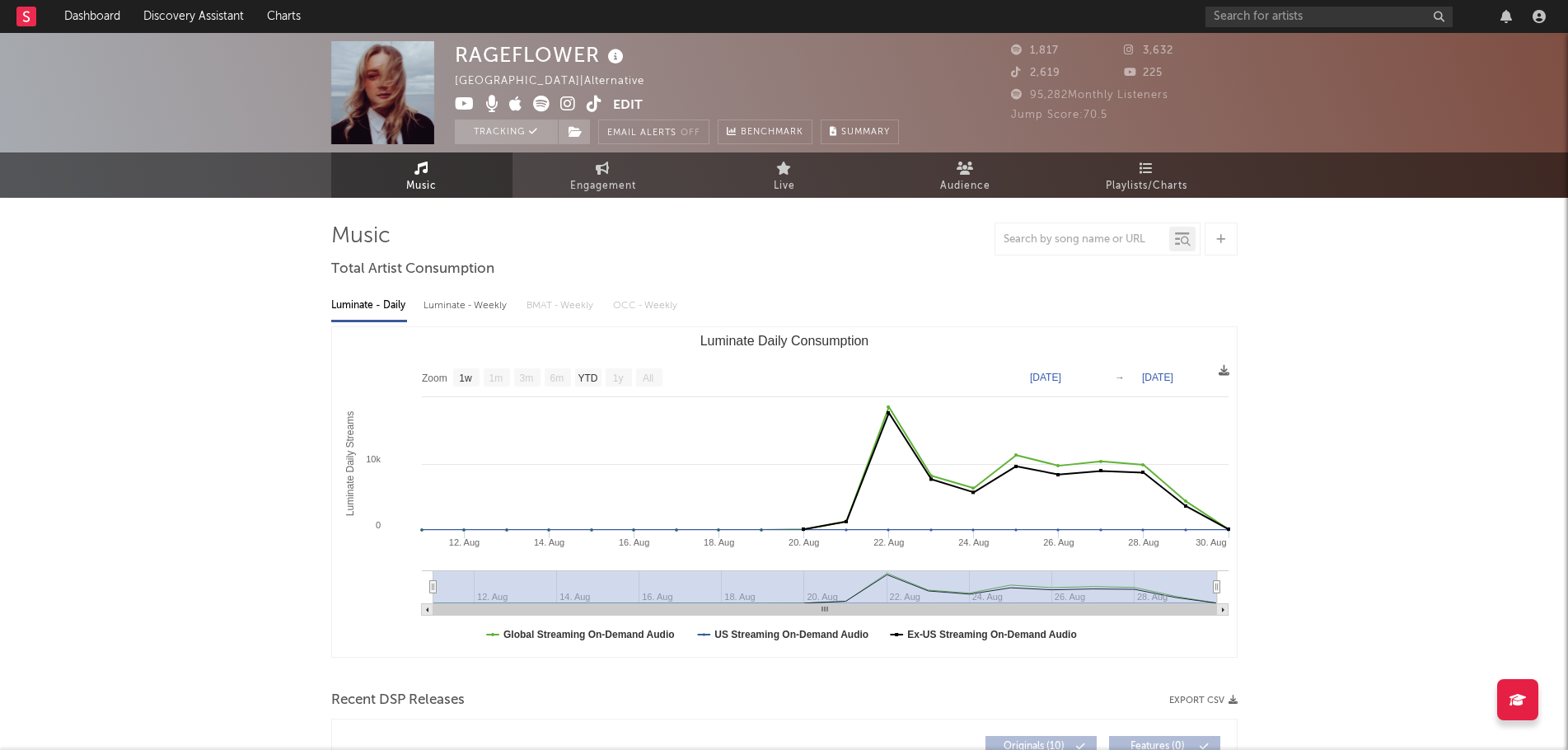
click at [546, 104] on icon at bounding box center [541, 103] width 16 height 16
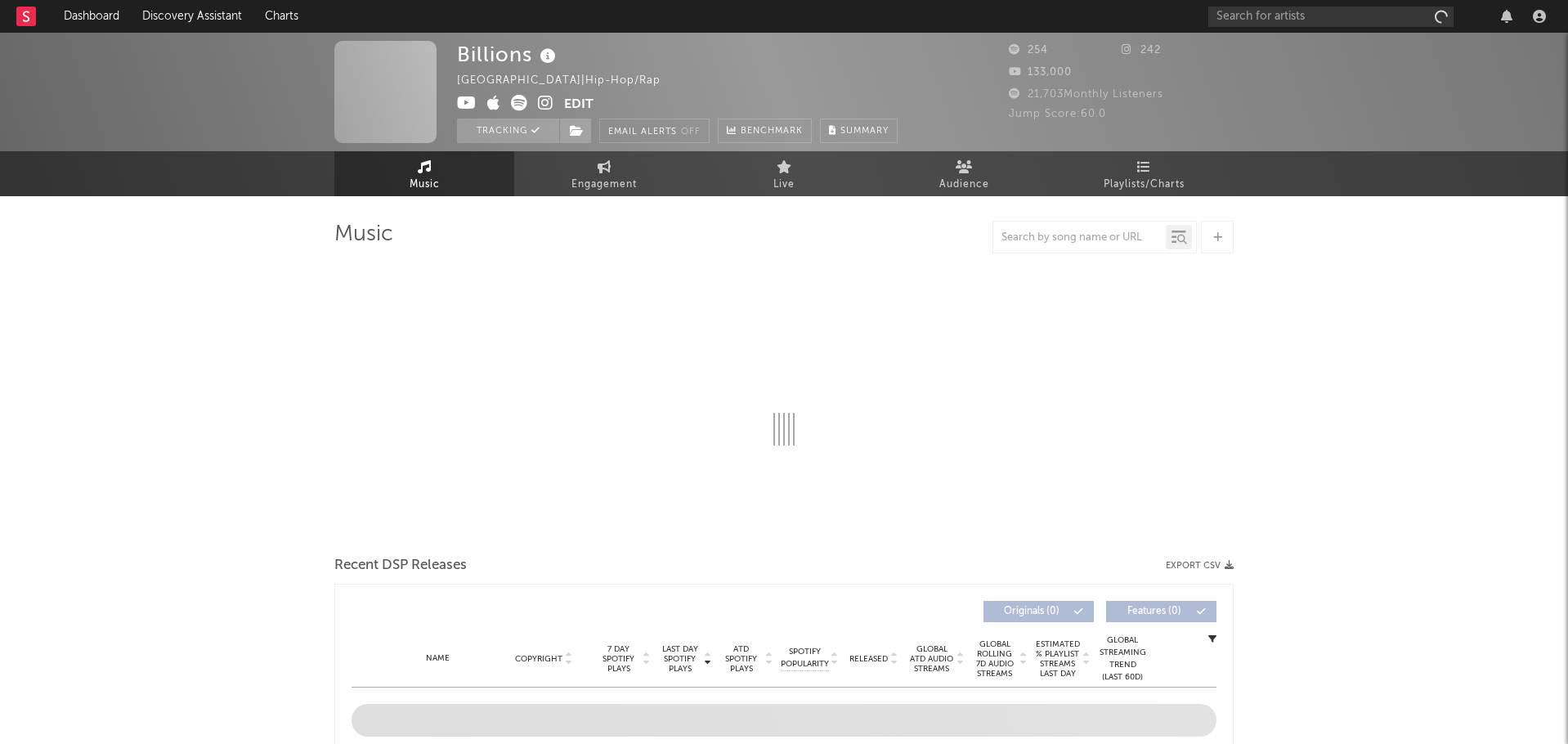
select select "1w"
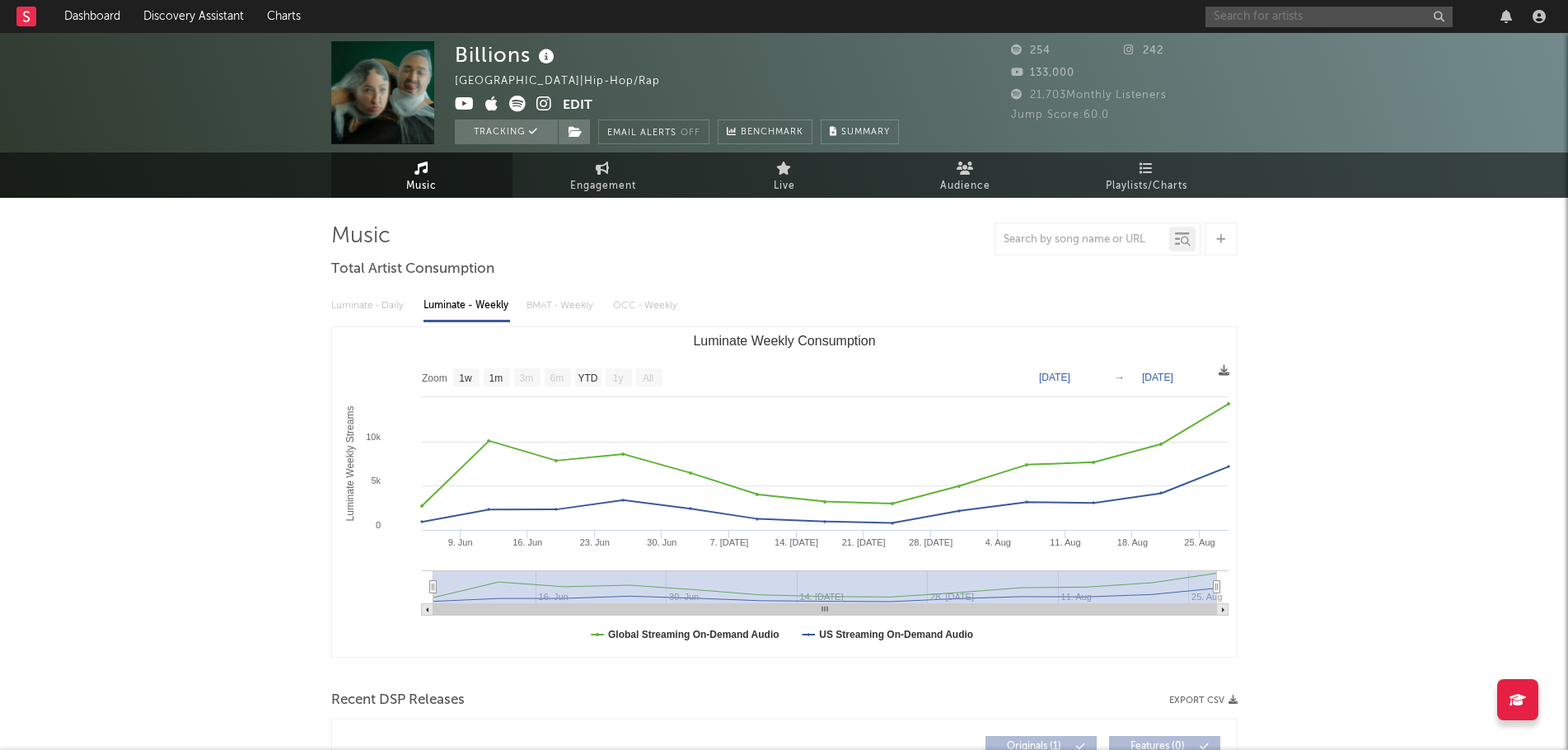
click at [1311, 16] on input "text" at bounding box center [1328, 17] width 247 height 21
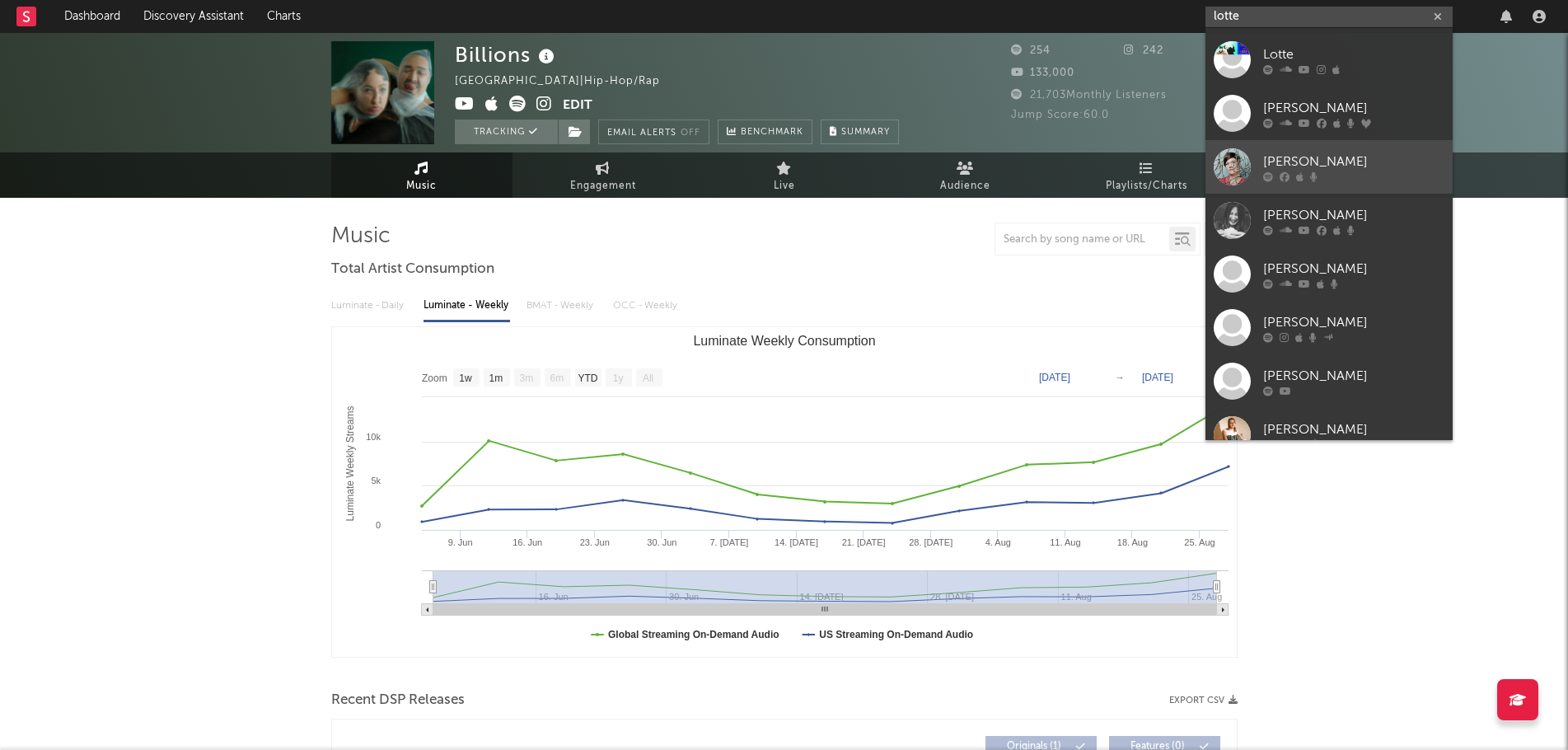
scroll to position [123, 0]
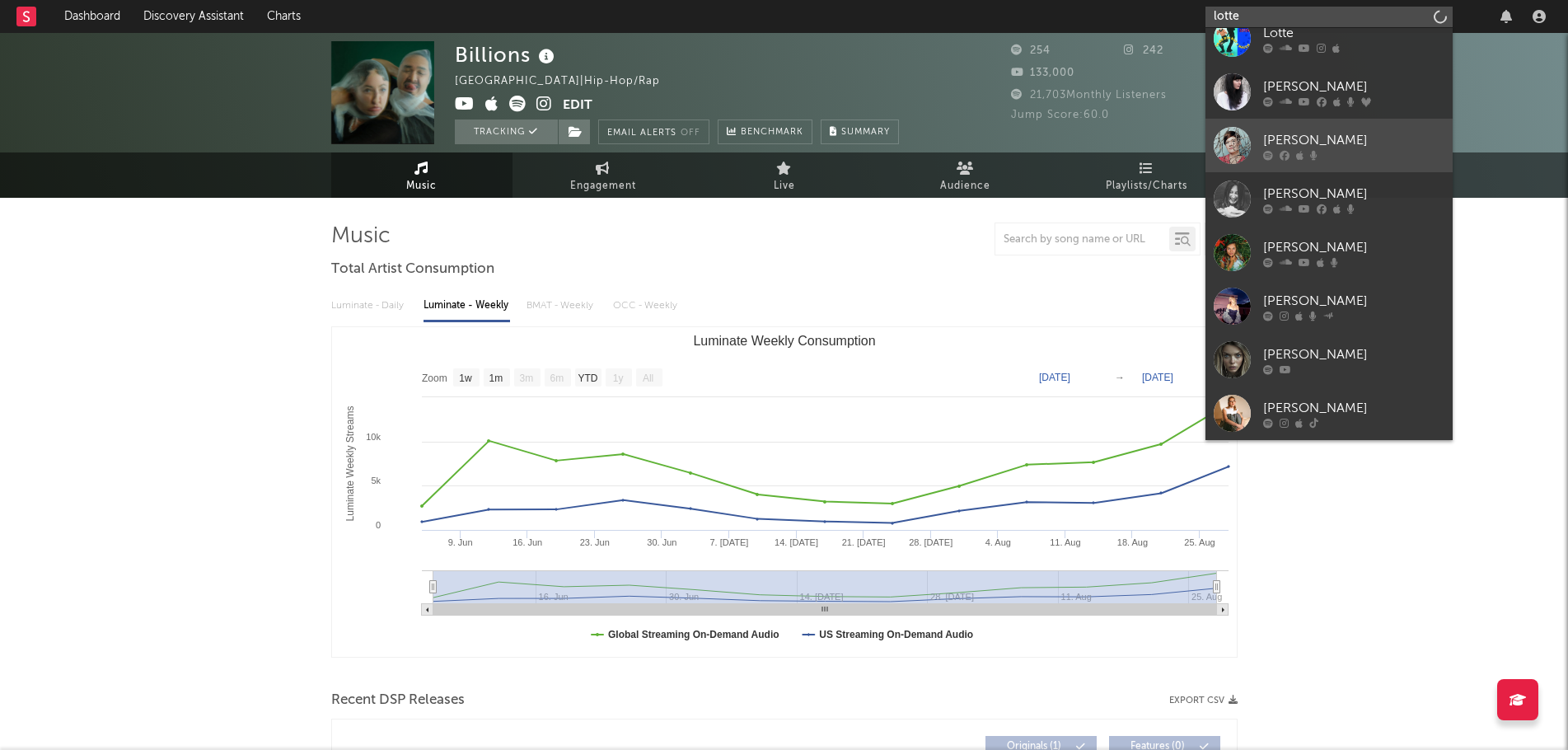
type input "lotte"
drag, startPoint x: 1348, startPoint y: 289, endPoint x: 1015, endPoint y: 3, distance: 439.0
click at [1348, 289] on link "Lotte Gallagher" at bounding box center [1328, 306] width 247 height 54
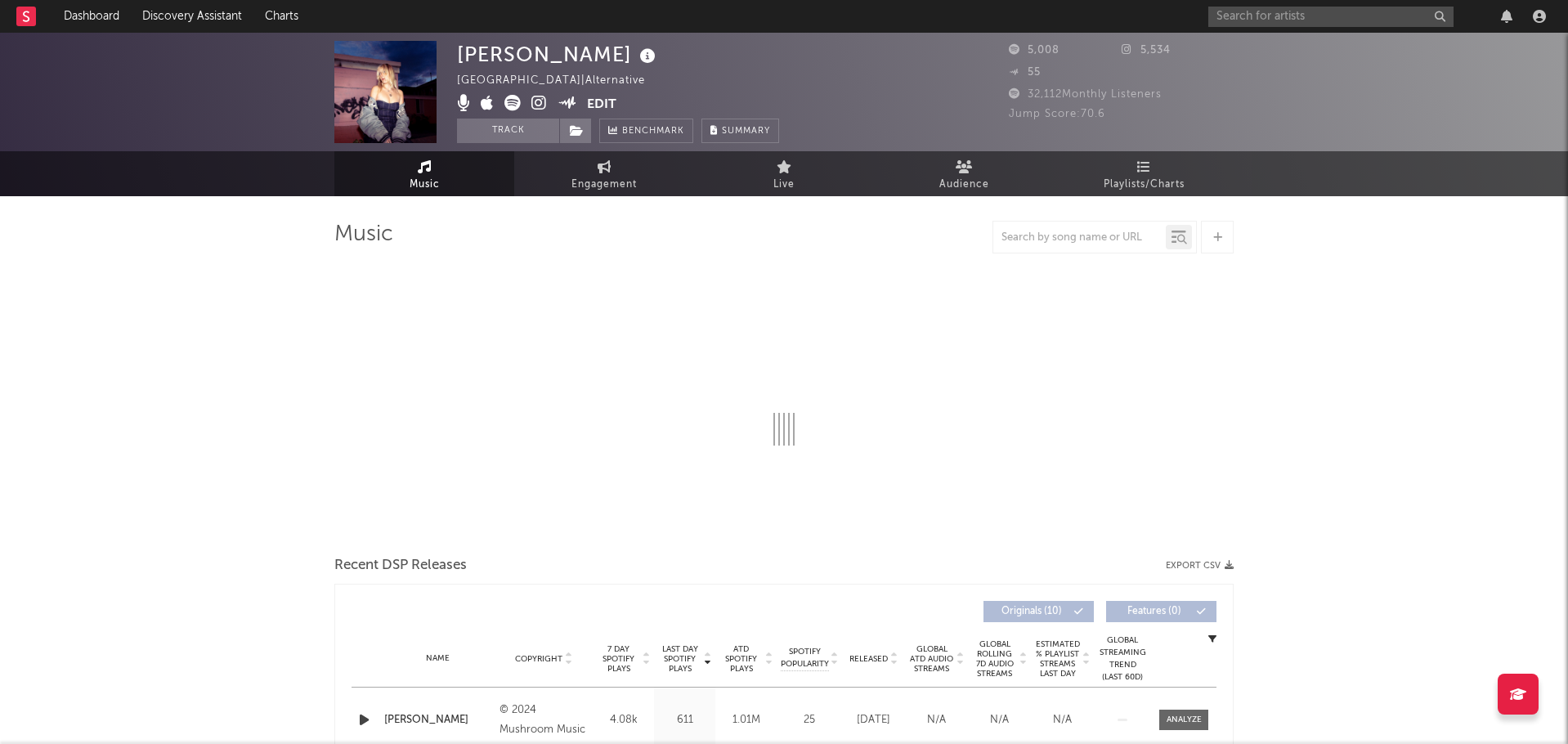
select select "6m"
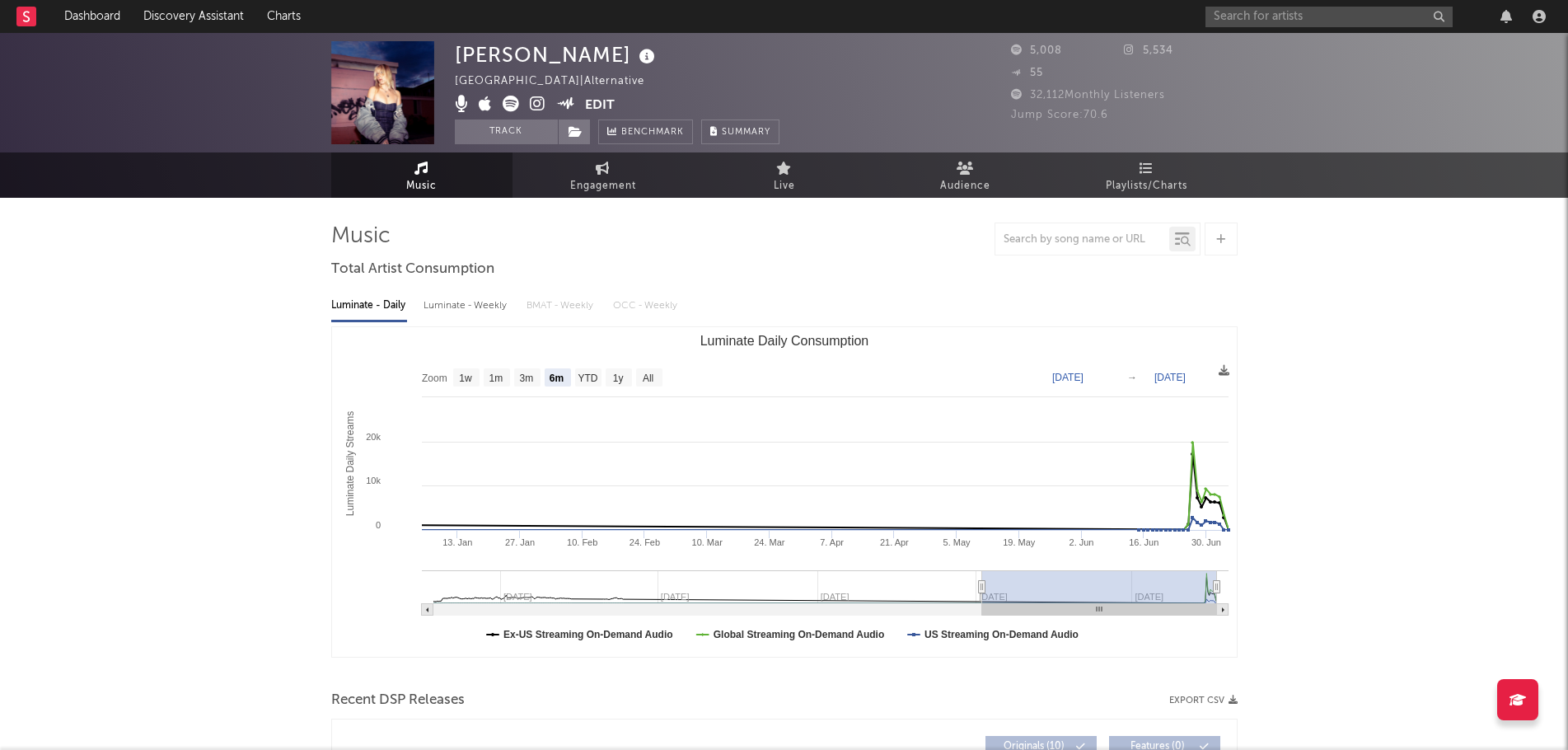
click at [505, 105] on icon at bounding box center [510, 103] width 16 height 16
drag, startPoint x: 516, startPoint y: 138, endPoint x: 631, endPoint y: 1, distance: 178.9
click at [516, 138] on button "Track" at bounding box center [506, 132] width 103 height 25
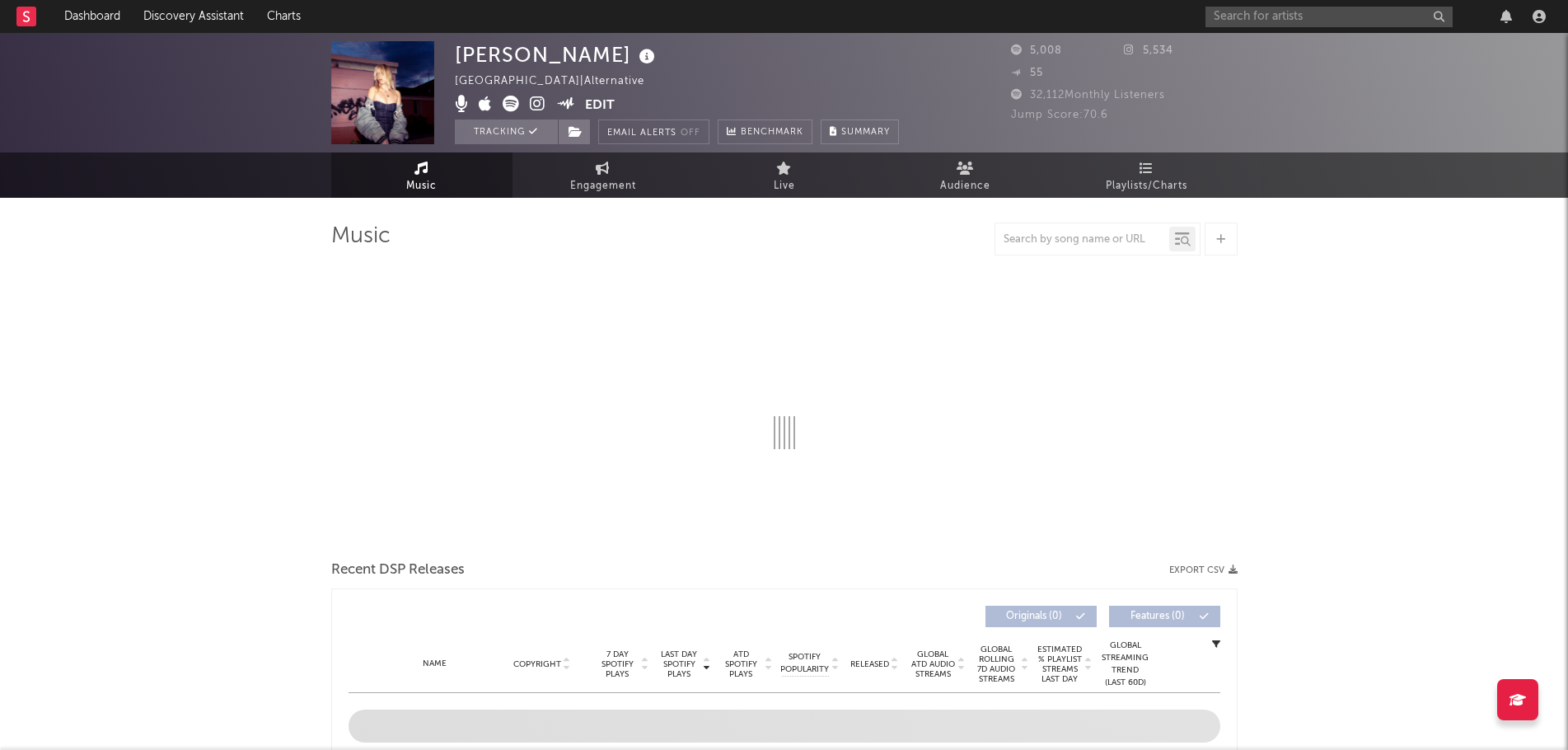
select select "6m"
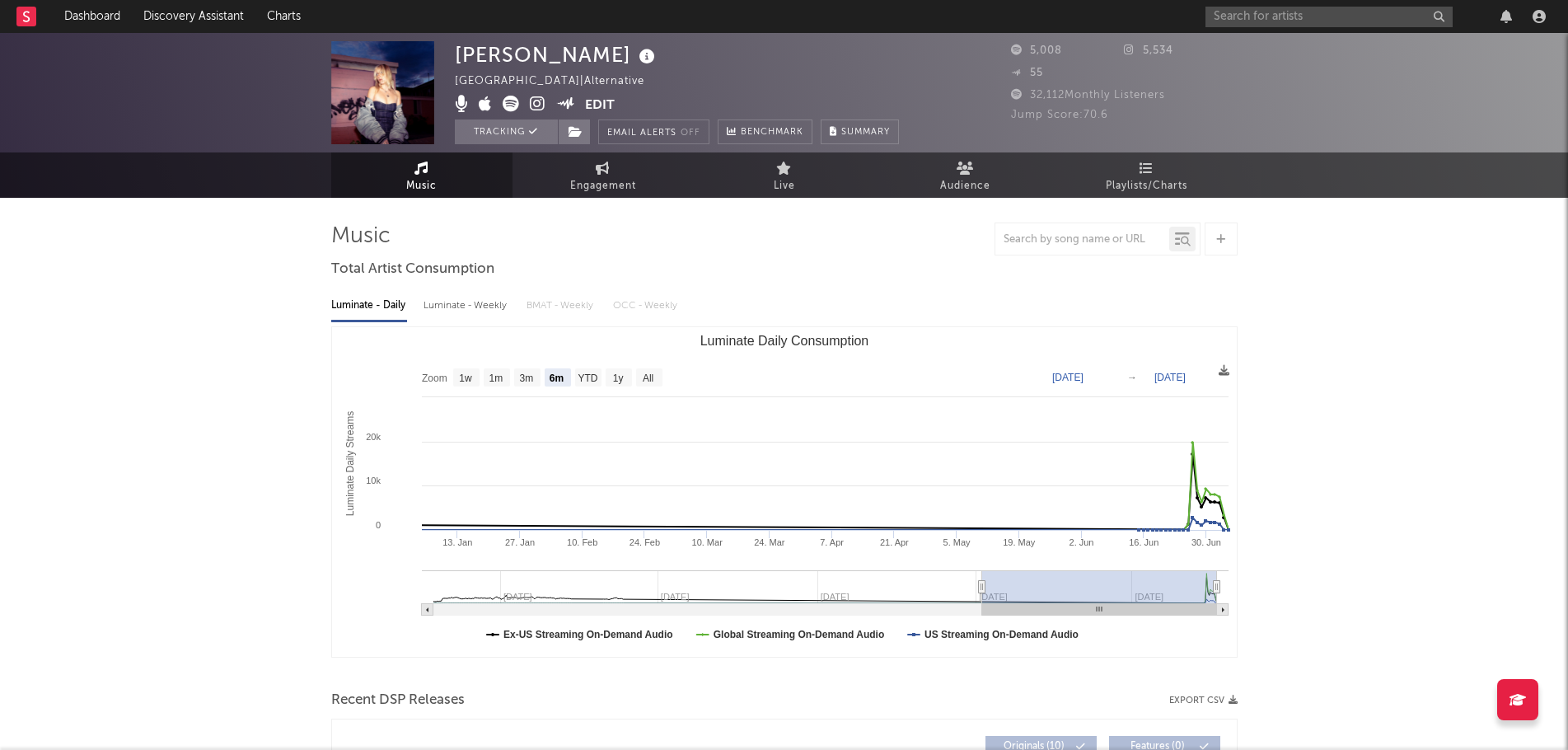
click at [510, 103] on icon at bounding box center [510, 103] width 16 height 16
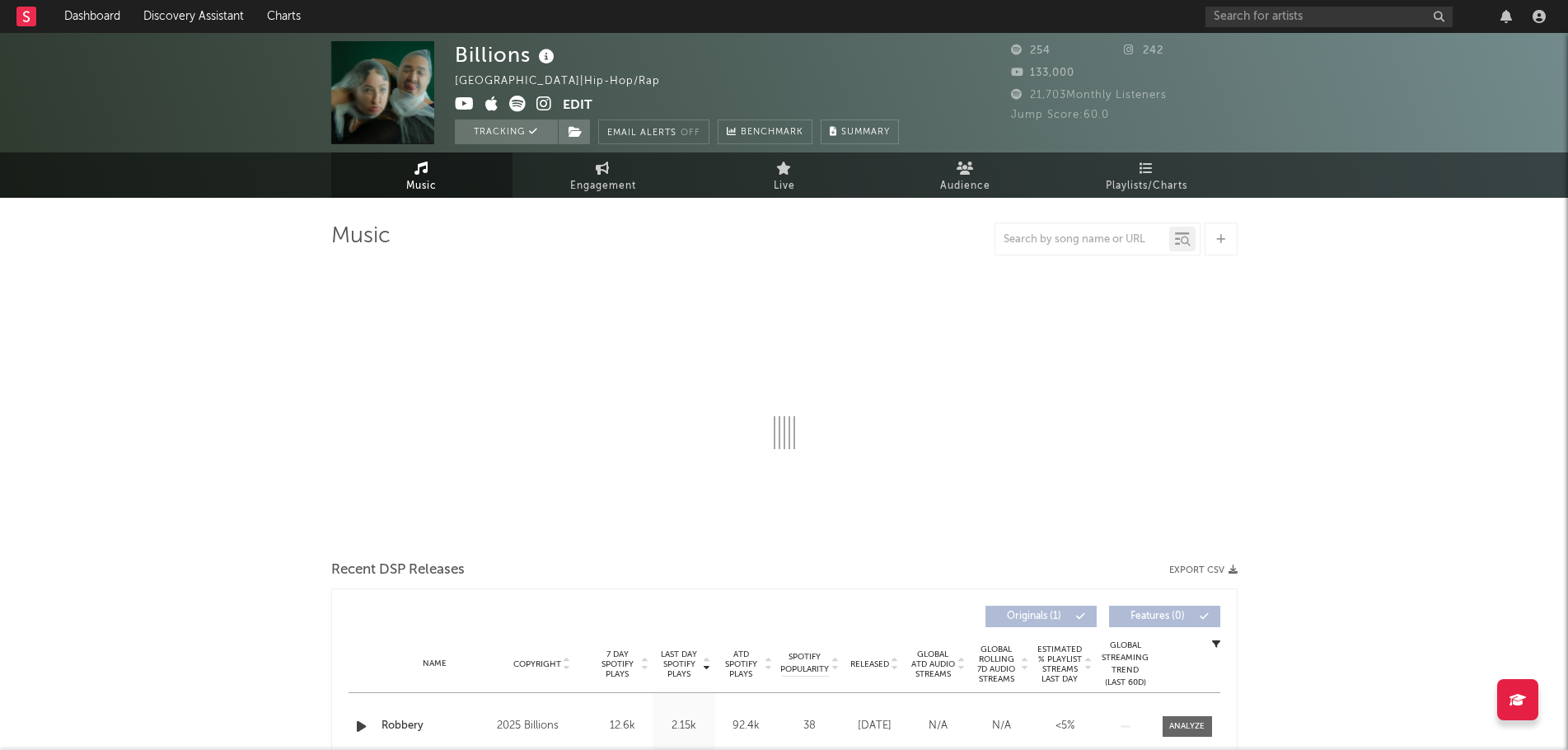
select select "1w"
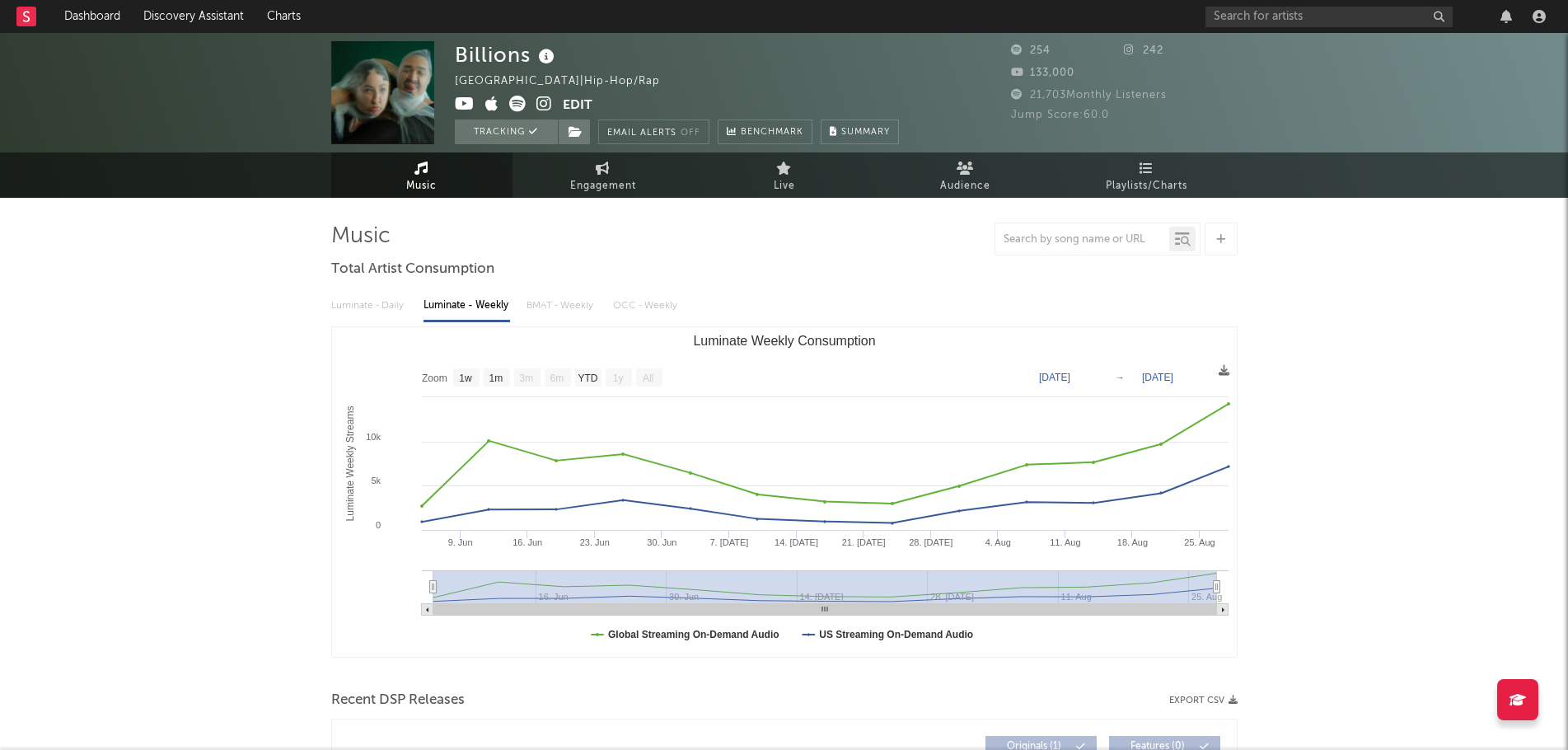
click at [513, 105] on icon at bounding box center [517, 103] width 16 height 16
click at [461, 102] on icon at bounding box center [464, 103] width 20 height 16
